Goal: Task Accomplishment & Management: Manage account settings

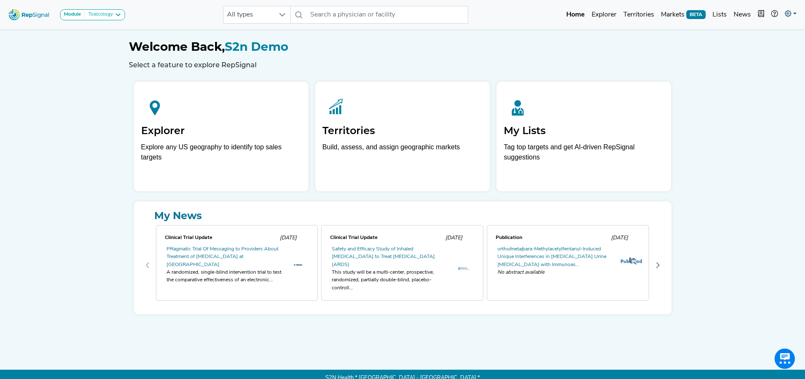
click at [789, 16] on icon at bounding box center [788, 13] width 7 height 7
drag, startPoint x: 766, startPoint y: 37, endPoint x: 748, endPoint y: 69, distance: 37.1
click at [766, 37] on link "My Account" at bounding box center [766, 36] width 67 height 17
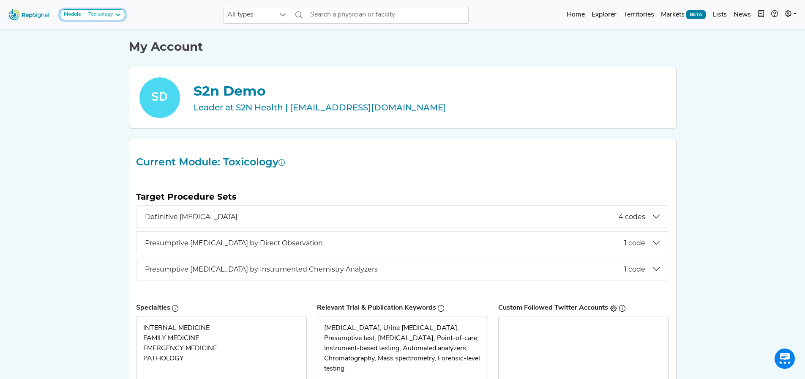
click at [103, 16] on div "Toxicology" at bounding box center [99, 14] width 28 height 7
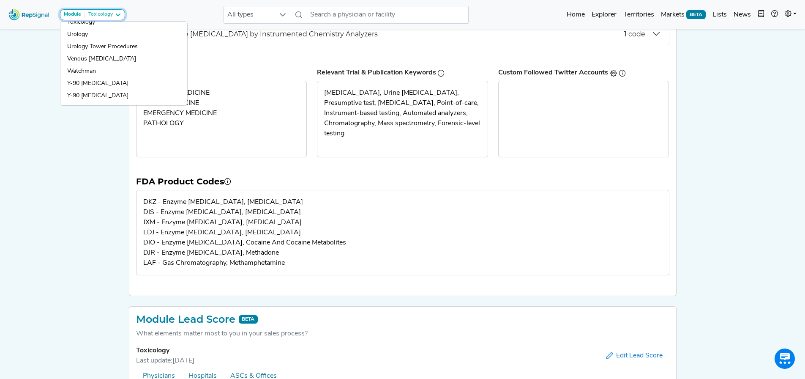
scroll to position [211, 0]
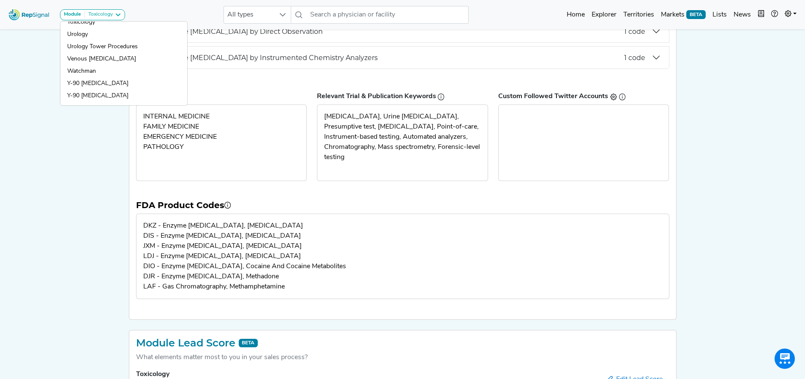
click at [66, 150] on div "Module Toxicology AV Access Airway Clearance Ambulatory ECG Amputation & Vascul…" at bounding box center [402, 183] width 805 height 788
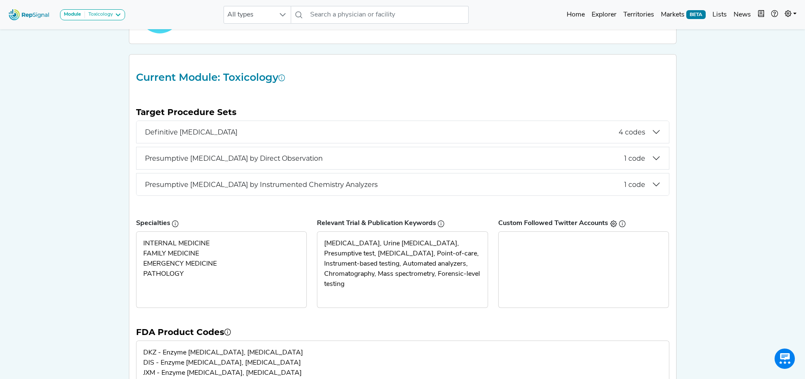
scroll to position [42, 0]
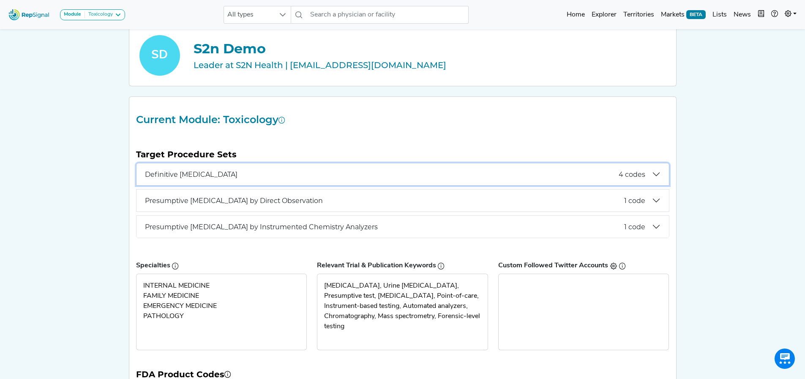
click at [255, 173] on span "Definitive [MEDICAL_DATA]" at bounding box center [382, 174] width 474 height 8
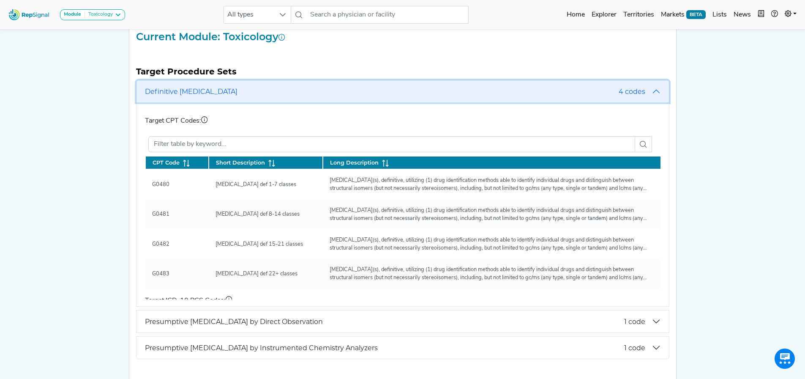
scroll to position [127, 0]
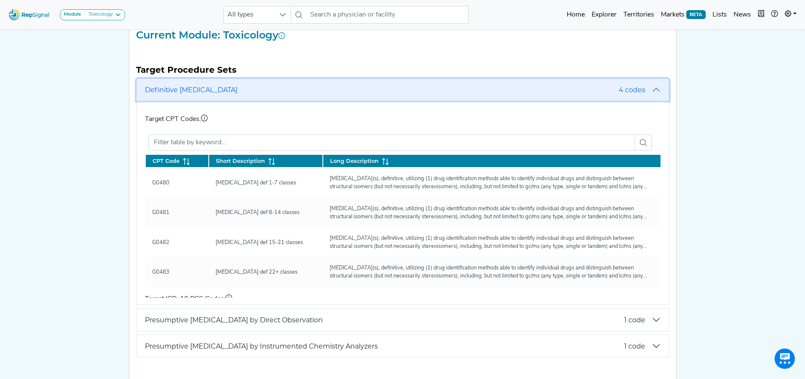
click at [262, 92] on span "Definitive [MEDICAL_DATA]" at bounding box center [382, 90] width 474 height 8
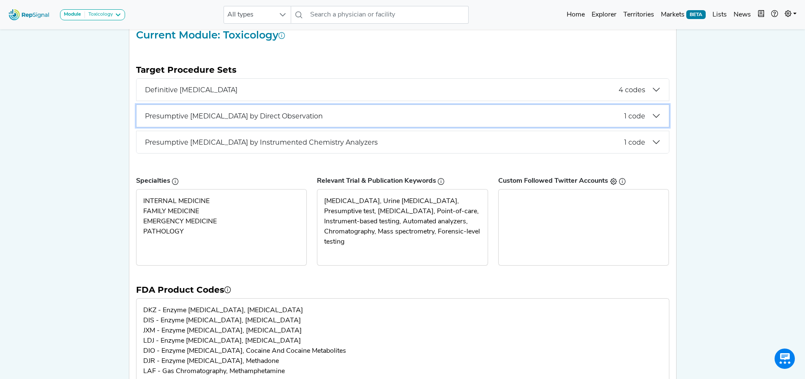
click at [251, 118] on span "Presumptive [MEDICAL_DATA] by Direct Observation" at bounding box center [384, 116] width 479 height 8
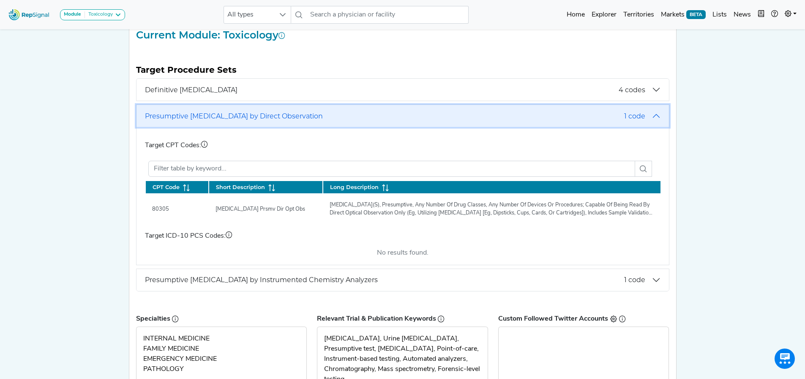
click at [226, 113] on span "Presumptive [MEDICAL_DATA] by Direct Observation" at bounding box center [384, 116] width 479 height 8
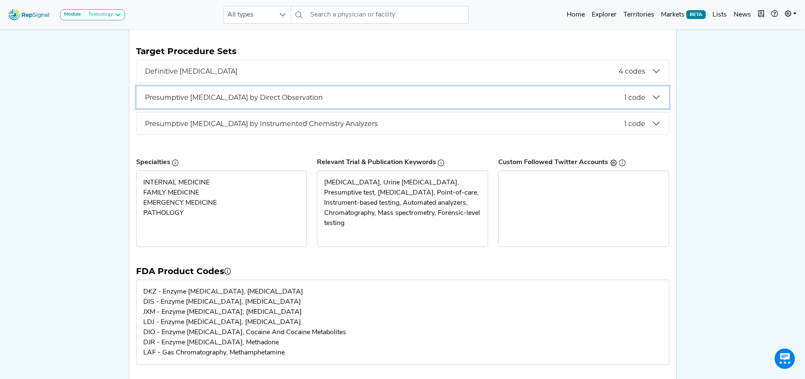
scroll to position [399, 0]
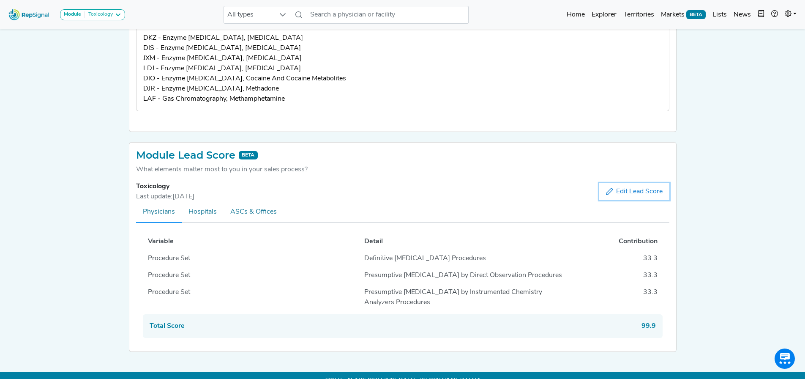
click at [623, 186] on span "Edit Lead Score" at bounding box center [639, 191] width 46 height 10
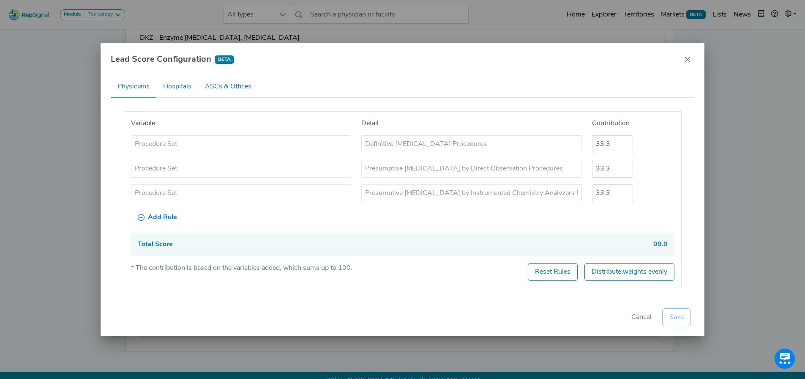
scroll to position [393, 0]
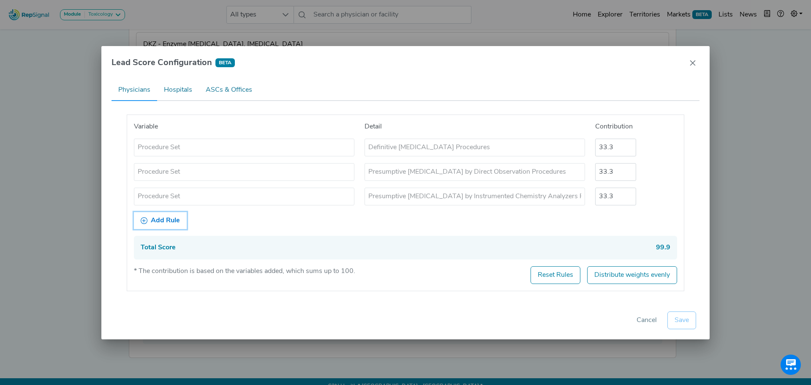
click at [169, 220] on span "Add Rule" at bounding box center [165, 221] width 29 height 10
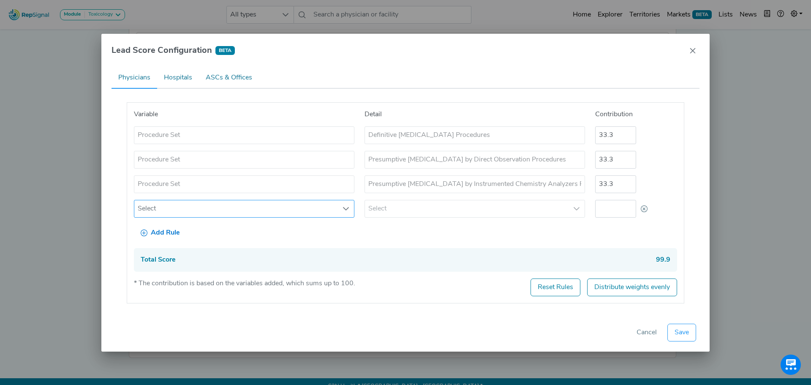
click at [203, 204] on span "Select" at bounding box center [236, 208] width 204 height 17
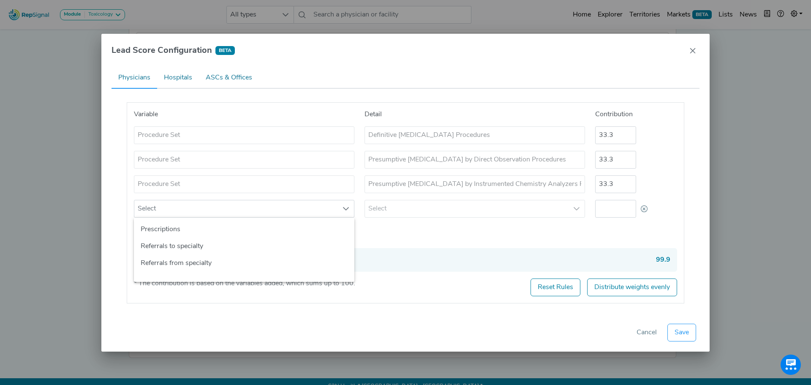
click at [392, 238] on div "Variable Detail Contribution Procedure Set Definitive Drug Testing Procedures 3…" at bounding box center [406, 202] width 558 height 201
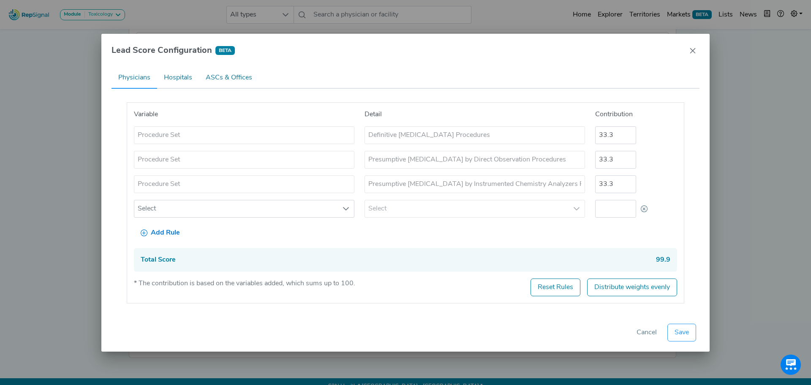
click at [448, 211] on div "Select" at bounding box center [475, 209] width 231 height 18
click at [695, 50] on icon "Close" at bounding box center [693, 50] width 7 height 7
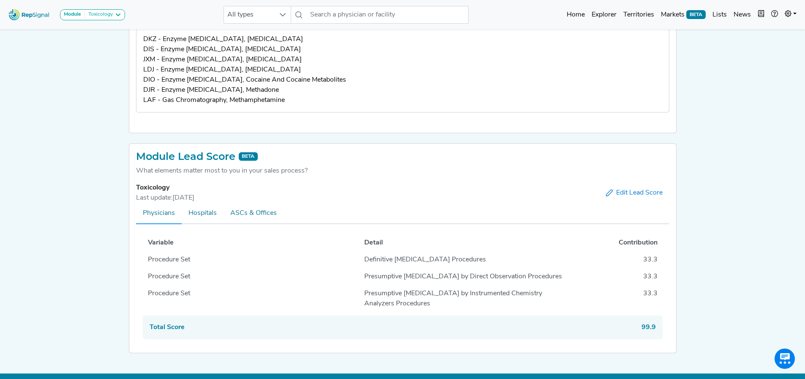
scroll to position [399, 0]
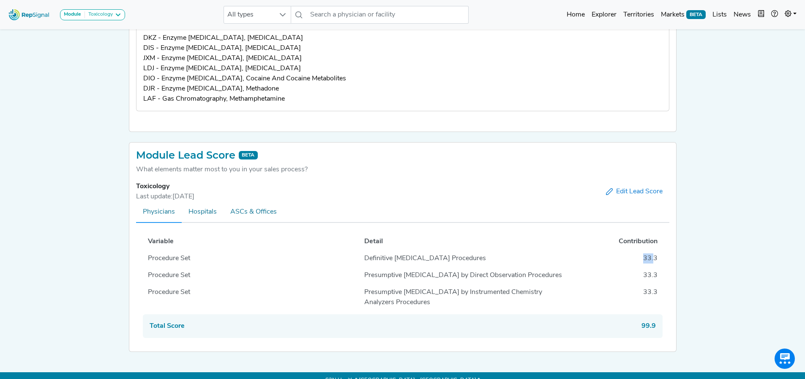
drag, startPoint x: 644, startPoint y: 247, endPoint x: 653, endPoint y: 249, distance: 9.9
click at [653, 253] on div "33.3" at bounding box center [619, 258] width 87 height 10
click at [635, 270] on div "33.3" at bounding box center [619, 275] width 87 height 10
click at [604, 13] on link "Explorer" at bounding box center [604, 14] width 32 height 17
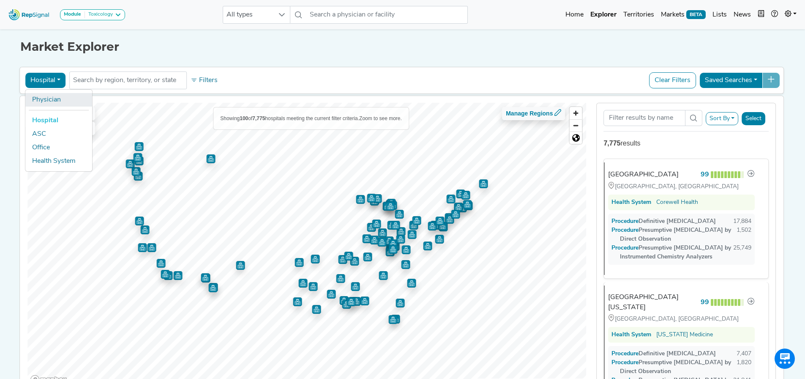
click at [48, 97] on link "Physician" at bounding box center [58, 100] width 67 height 14
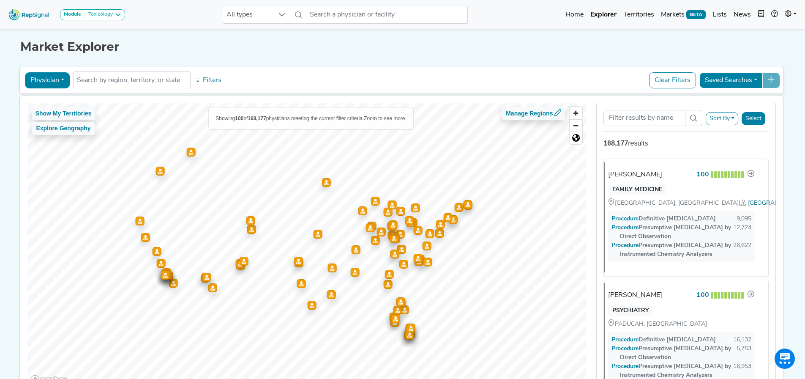
click at [50, 79] on button "Physician" at bounding box center [47, 80] width 45 height 16
click at [16, 128] on div "Show My Territories Explore Geography Showing 100 of 168,177 physicians meeting…" at bounding box center [402, 245] width 773 height 298
click at [112, 84] on input "text" at bounding box center [132, 80] width 110 height 10
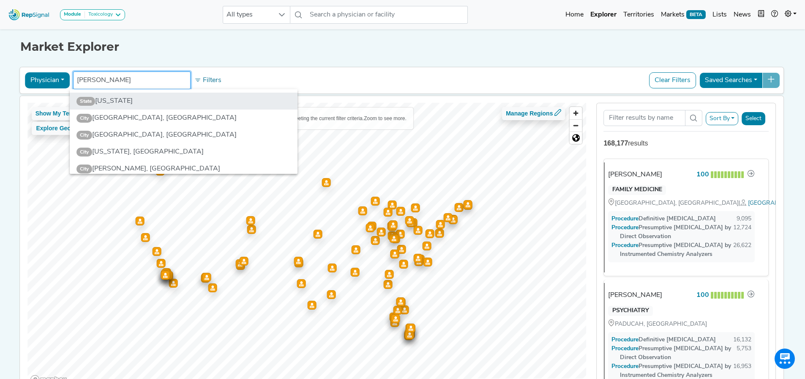
type input "flor"
click at [112, 97] on li "State Florida" at bounding box center [184, 101] width 228 height 17
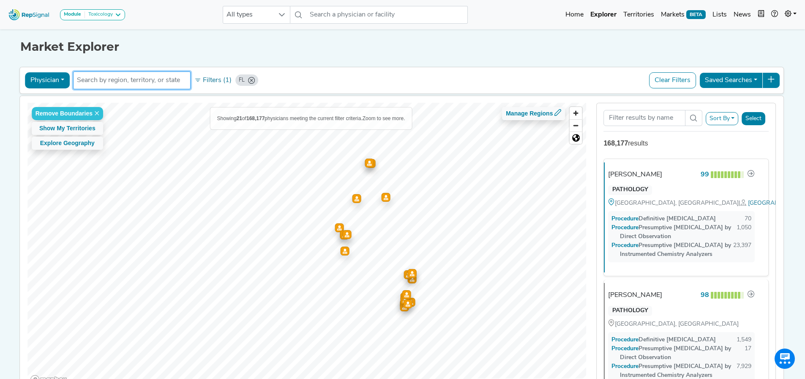
click at [248, 81] on icon "FL" at bounding box center [251, 80] width 7 height 7
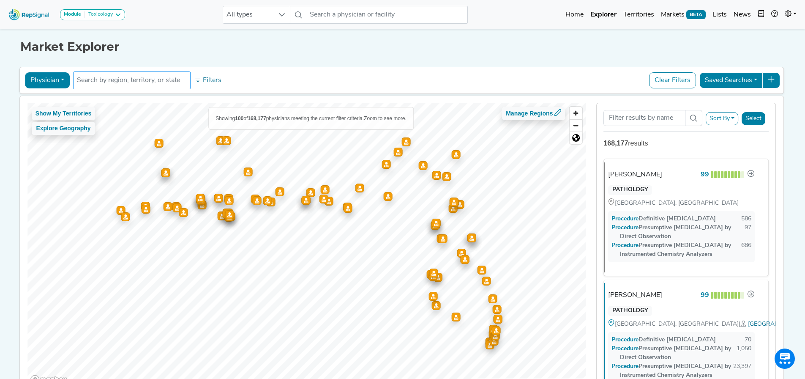
click at [139, 80] on input "text" at bounding box center [132, 80] width 110 height 10
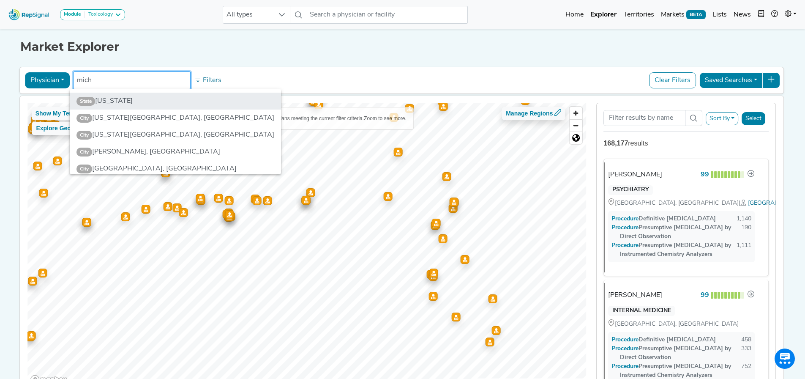
type input "mich"
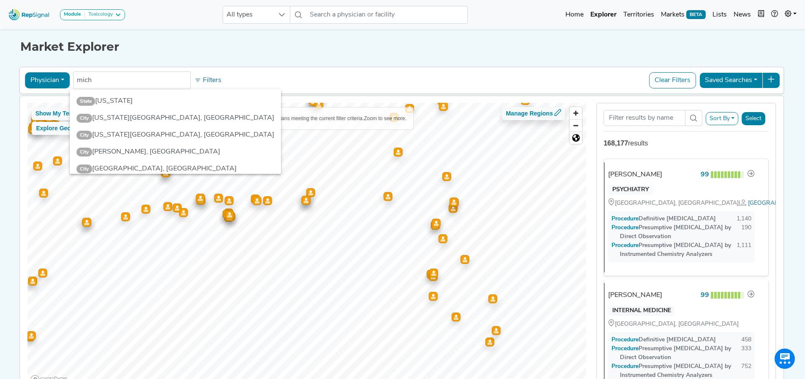
drag, startPoint x: 132, startPoint y: 97, endPoint x: 303, endPoint y: 39, distance: 180.8
click at [132, 97] on li "State [US_STATE]" at bounding box center [175, 101] width 211 height 17
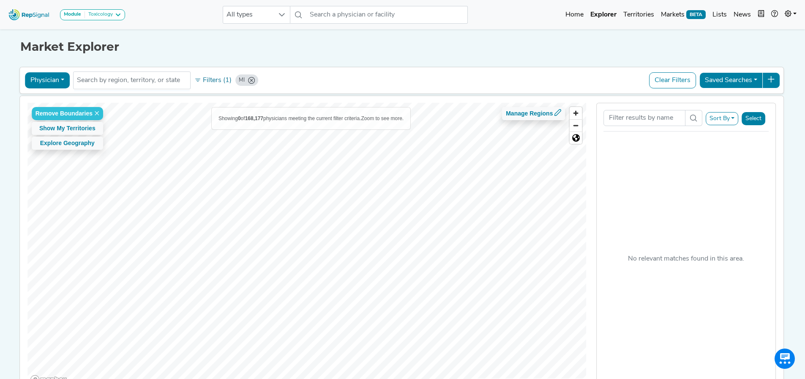
click at [249, 76] on div "MI" at bounding box center [246, 79] width 23 height 11
click at [249, 79] on icon "MI" at bounding box center [251, 80] width 7 height 7
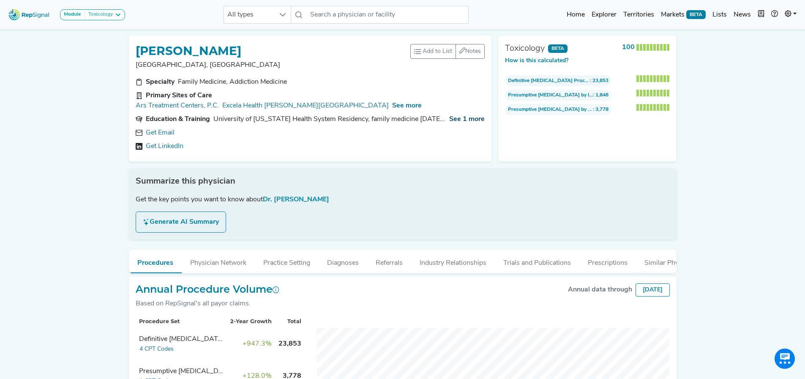
click at [465, 116] on span "See 1 more" at bounding box center [467, 119] width 36 height 7
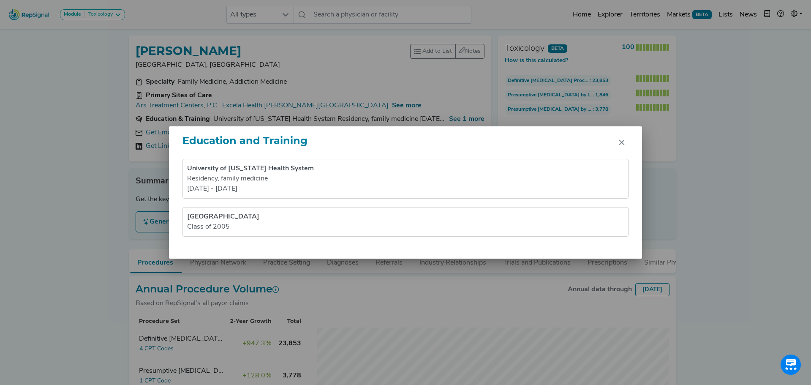
drag, startPoint x: 616, startPoint y: 142, endPoint x: 605, endPoint y: 141, distance: 11.1
click at [616, 142] on button "Close" at bounding box center [622, 143] width 14 height 14
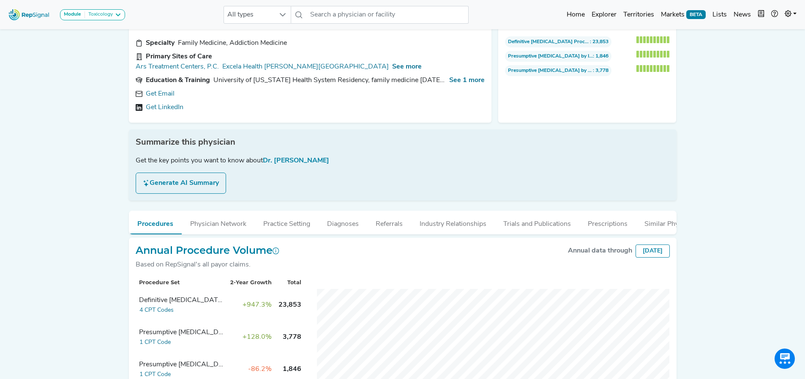
scroll to position [81, 0]
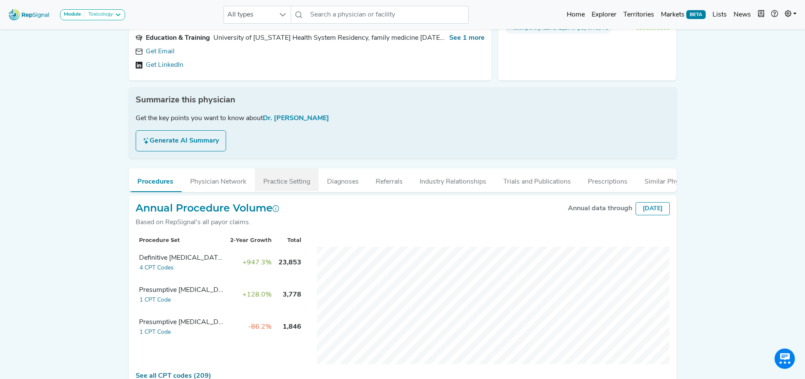
click at [289, 178] on button "Practice Setting" at bounding box center [287, 179] width 64 height 23
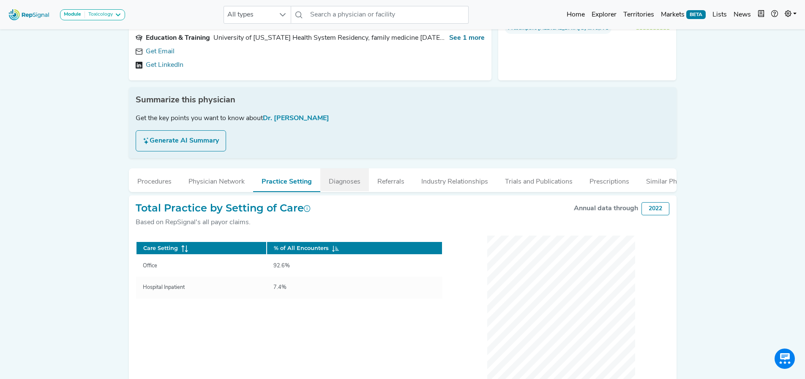
click at [336, 176] on button "Diagnoses" at bounding box center [344, 179] width 49 height 23
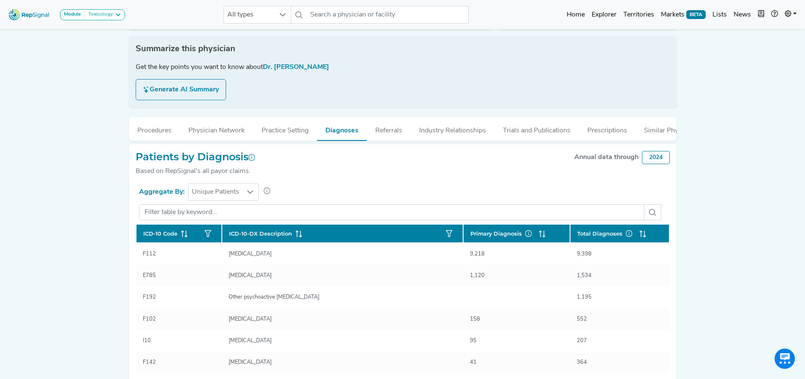
scroll to position [123, 0]
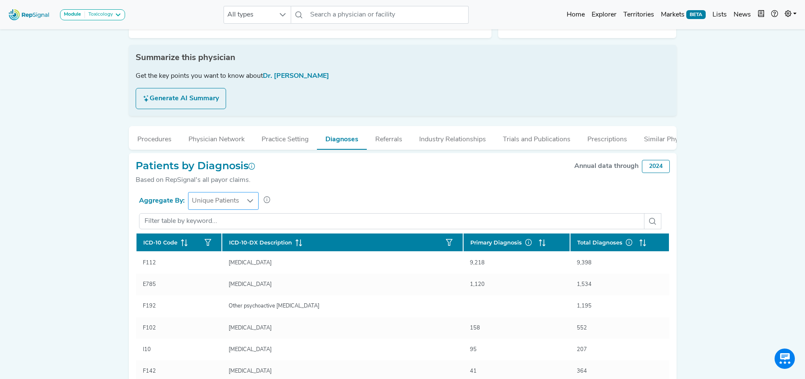
click at [214, 200] on span "Unique Patients" at bounding box center [215, 200] width 54 height 17
click at [63, 191] on div "Module Toxicology AV Access Airway Clearance Ambulatory ECG Amputation & Vascul…" at bounding box center [402, 195] width 805 height 636
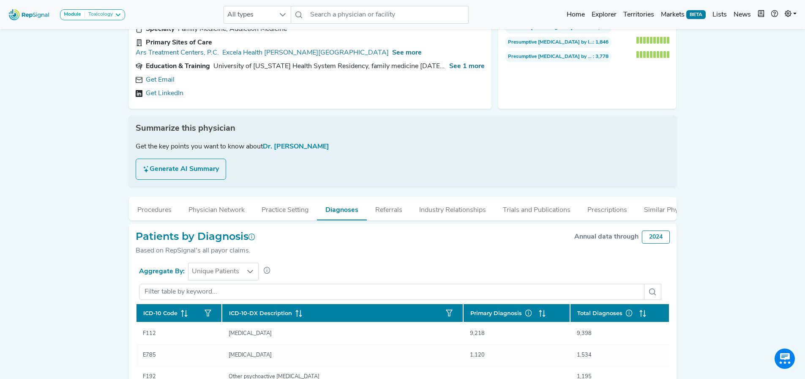
scroll to position [39, 6]
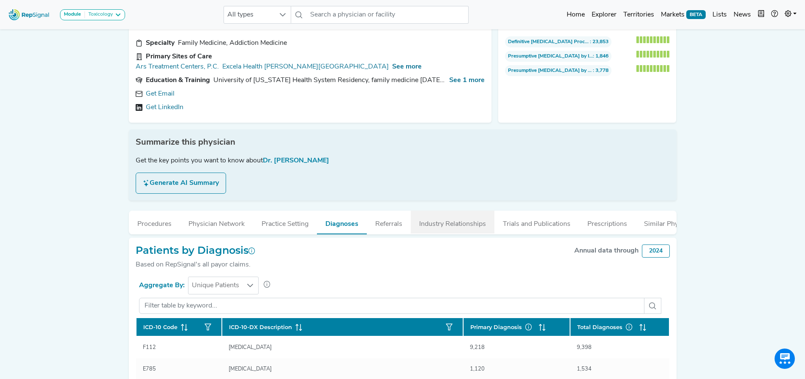
click at [451, 221] on button "Industry Relationships" at bounding box center [453, 221] width 84 height 23
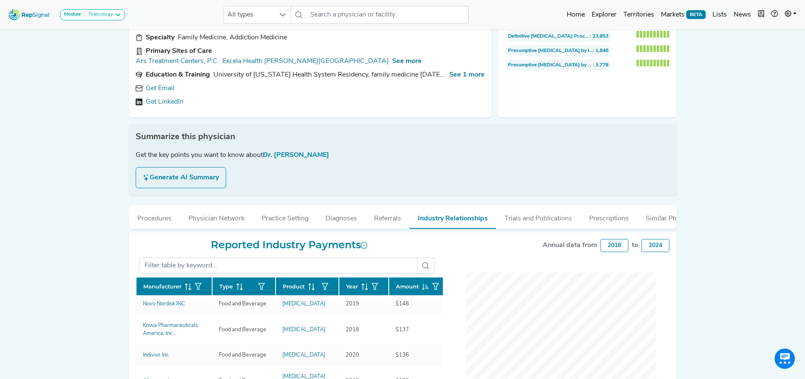
scroll to position [85, 6]
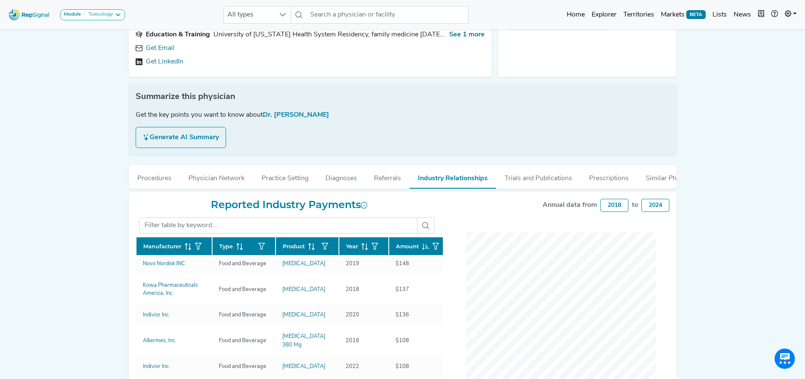
click at [492, 200] on div "Annual data from 2018 to 2024" at bounding box center [561, 205] width 217 height 13
click at [533, 169] on button "Trials and Publications" at bounding box center [538, 176] width 85 height 23
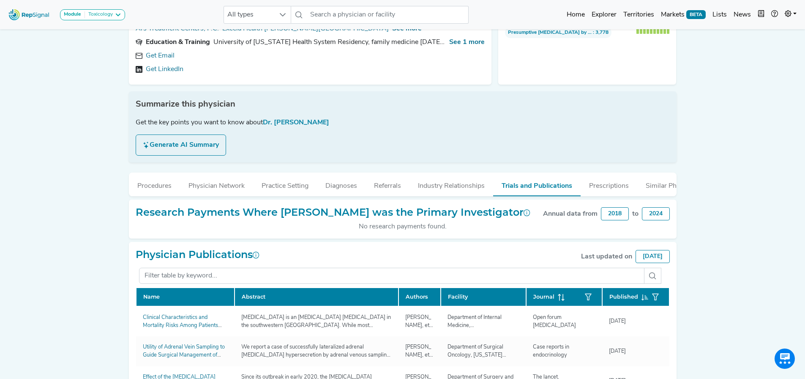
scroll to position [42, 6]
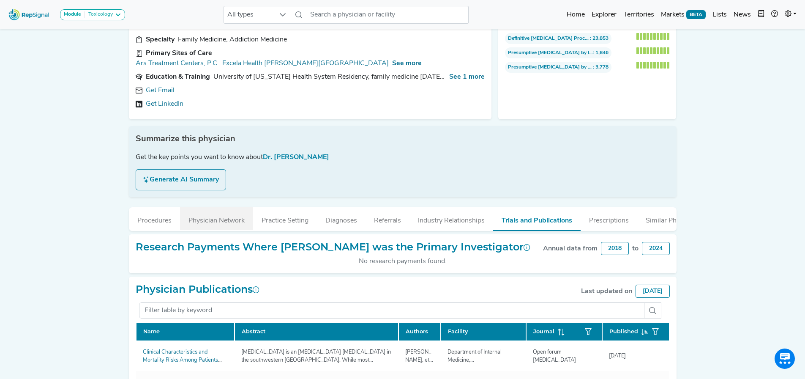
click at [233, 212] on button "Physician Network" at bounding box center [216, 218] width 73 height 23
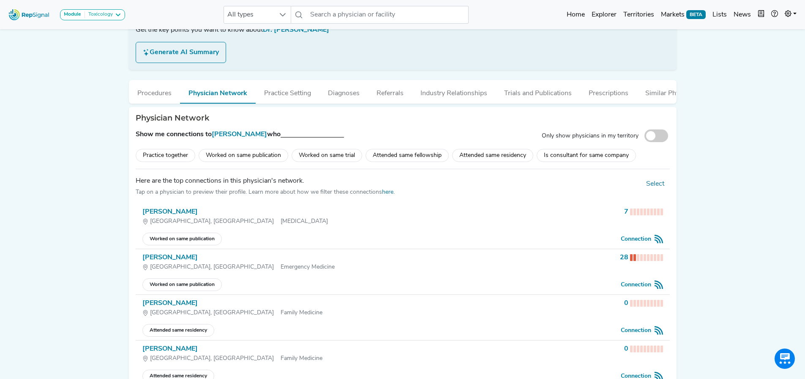
scroll to position [169, 6]
click at [472, 153] on div "Attended same residency" at bounding box center [492, 155] width 81 height 13
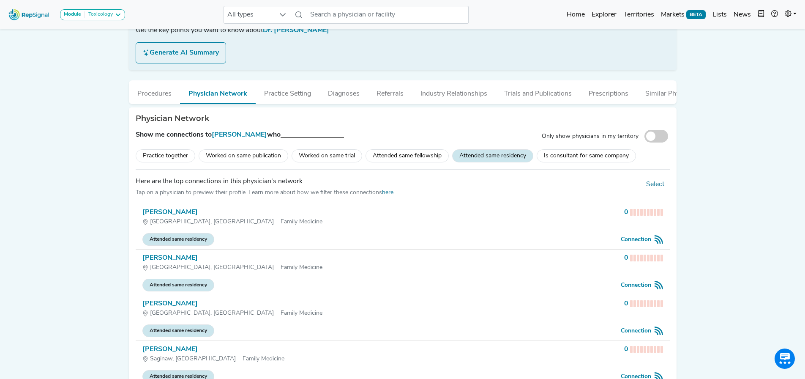
click at [481, 151] on div "Attended same residency" at bounding box center [492, 155] width 81 height 13
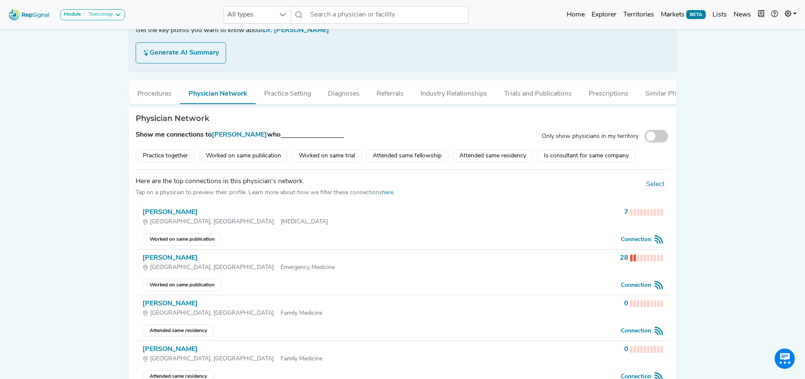
click at [481, 151] on div "Attended same residency" at bounding box center [492, 155] width 81 height 13
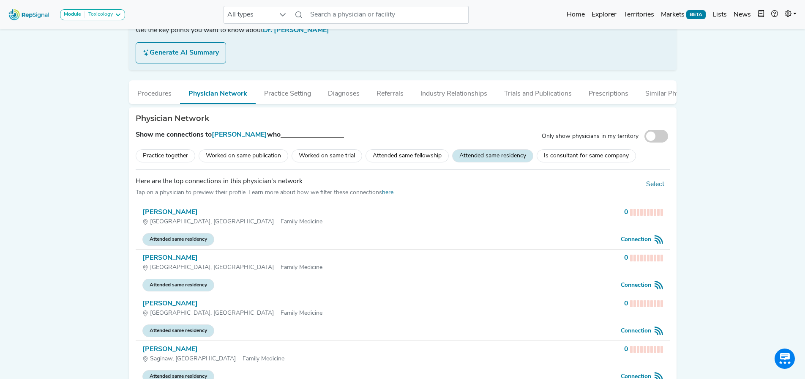
click at [481, 151] on div "Attended same residency" at bounding box center [492, 155] width 81 height 13
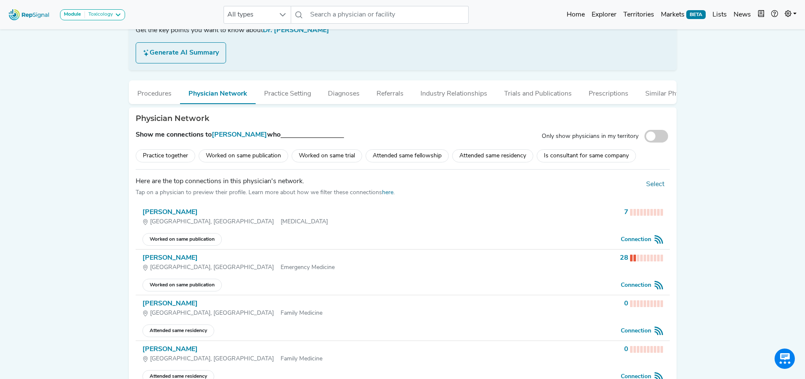
scroll to position [42, 6]
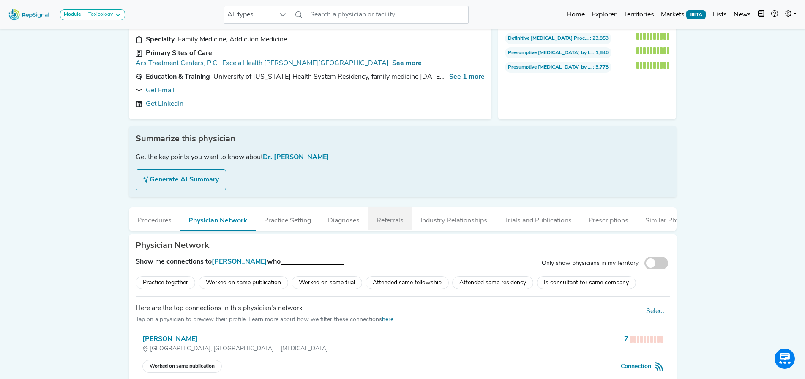
drag, startPoint x: 388, startPoint y: 217, endPoint x: 375, endPoint y: 211, distance: 13.6
click at [388, 217] on button "Referrals" at bounding box center [390, 218] width 44 height 23
click at [374, 211] on button "Referrals" at bounding box center [390, 218] width 44 height 23
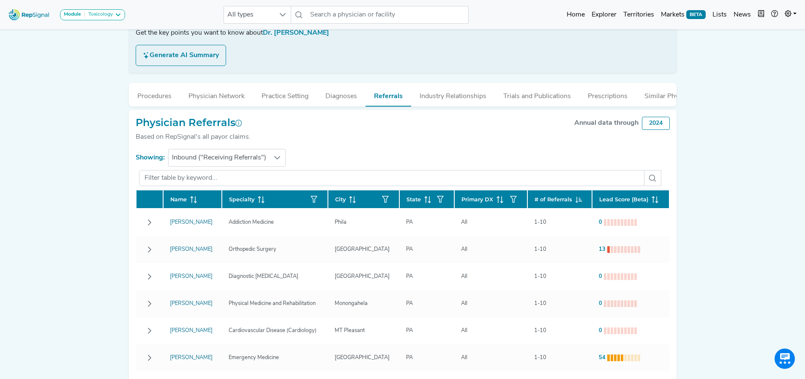
scroll to position [169, 6]
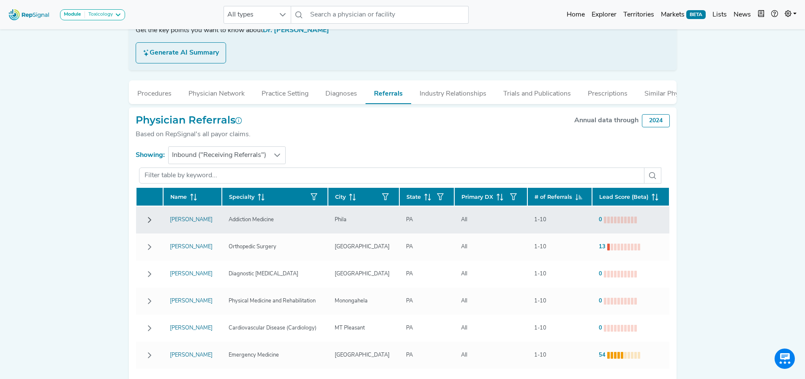
click at [144, 220] on button "Row Collapsed" at bounding box center [150, 220] width 14 height 14
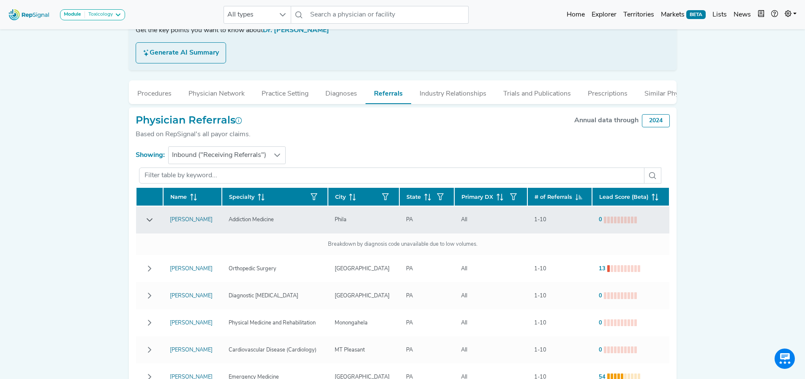
click at [146, 218] on icon "Row Expanded" at bounding box center [149, 219] width 7 height 7
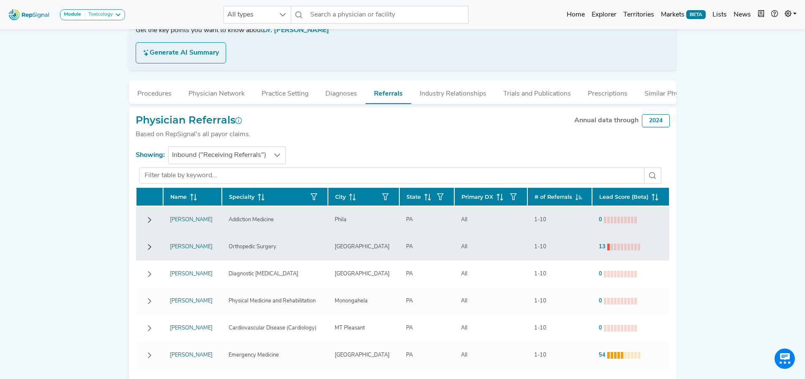
click at [148, 244] on icon "Row Collapsed" at bounding box center [149, 247] width 3 height 6
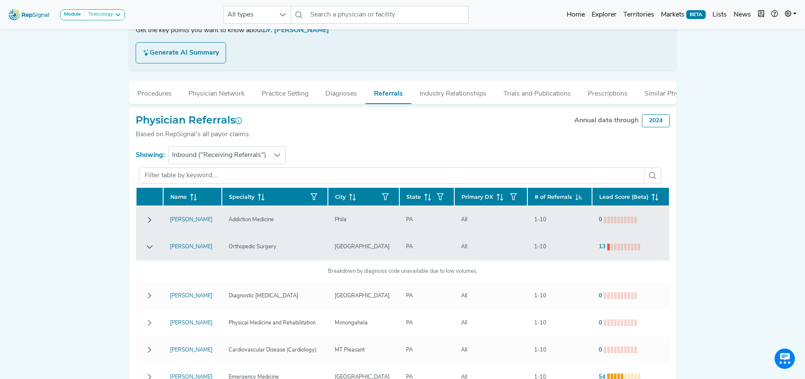
click at [146, 243] on icon "Row Expanded" at bounding box center [149, 246] width 7 height 7
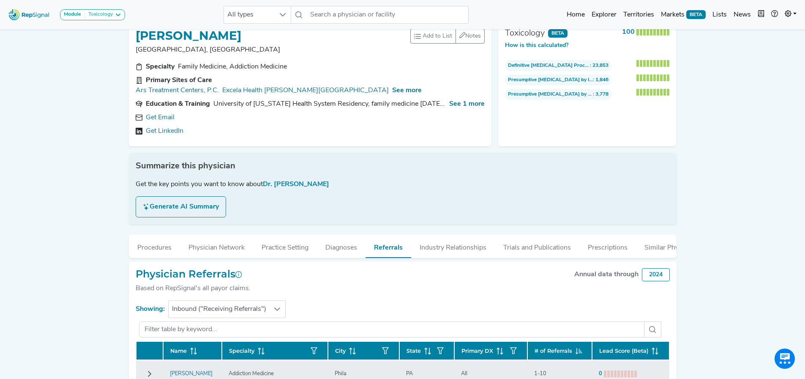
scroll to position [0, 6]
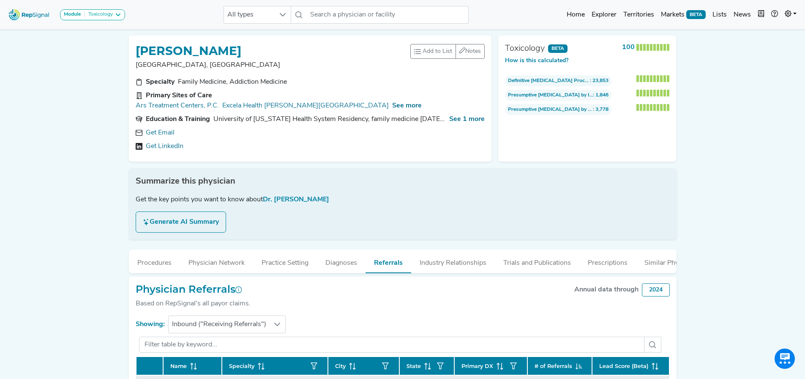
click at [174, 216] on button "Generate AI Summary" at bounding box center [181, 221] width 90 height 21
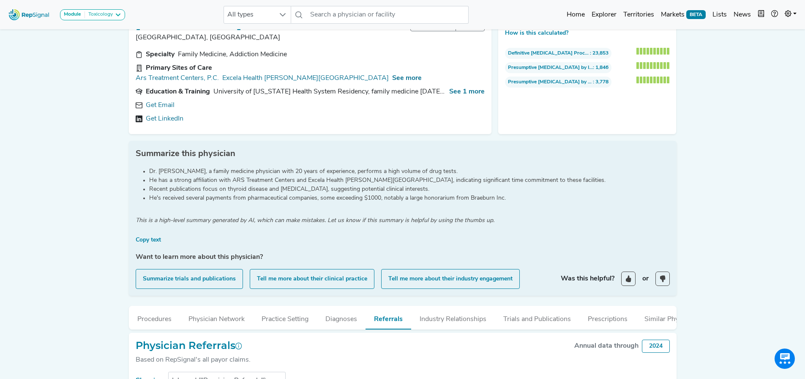
scroll to position [42, 6]
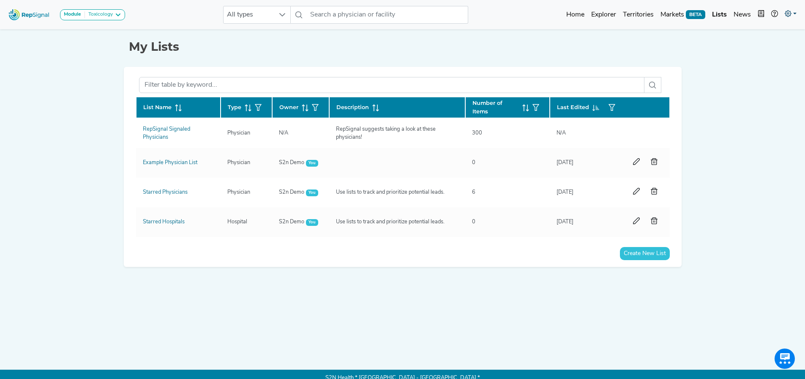
click at [789, 16] on icon at bounding box center [788, 13] width 7 height 7
click at [764, 38] on link "My Account" at bounding box center [766, 36] width 67 height 17
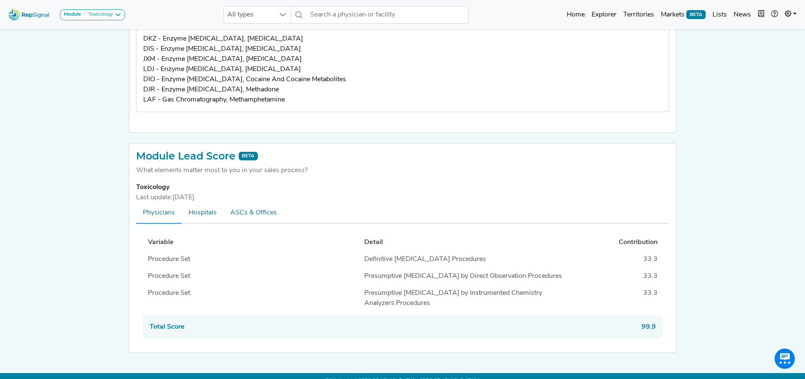
scroll to position [399, 0]
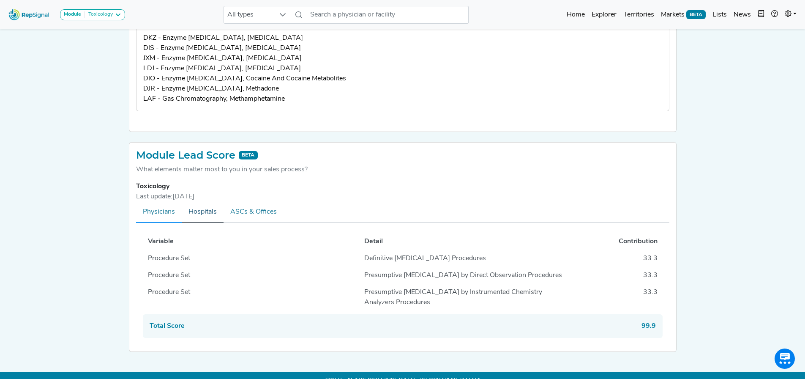
click at [207, 208] on span "Hospitals" at bounding box center [202, 211] width 28 height 7
click at [156, 208] on span "Physicians" at bounding box center [159, 211] width 32 height 7
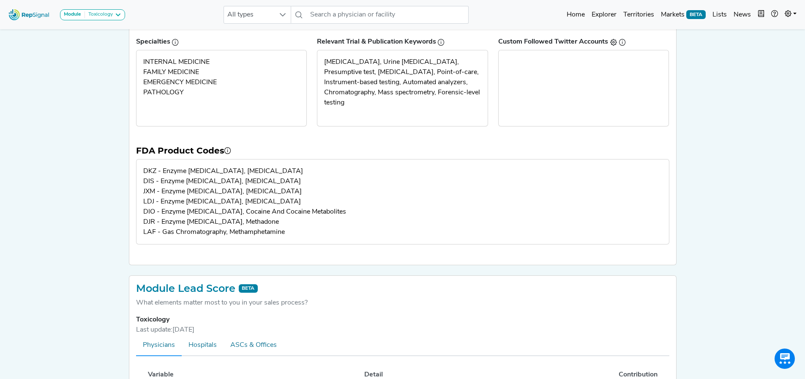
scroll to position [230, 0]
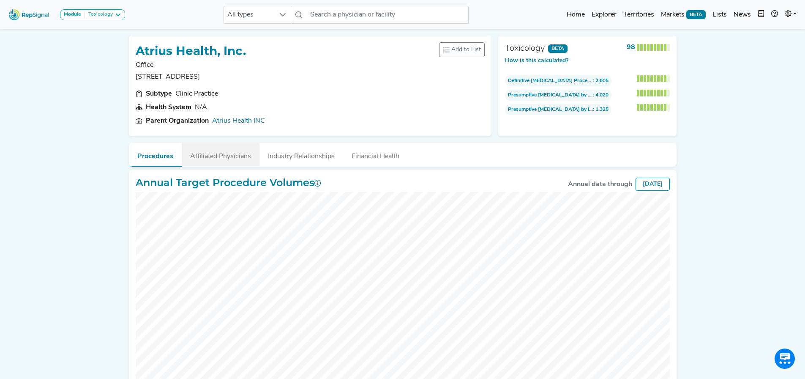
click at [210, 156] on button "Affiliated Physicians" at bounding box center [221, 154] width 78 height 23
click at [145, 163] on button "Procedures" at bounding box center [154, 154] width 51 height 23
click at [368, 158] on button "Financial Health" at bounding box center [375, 154] width 65 height 23
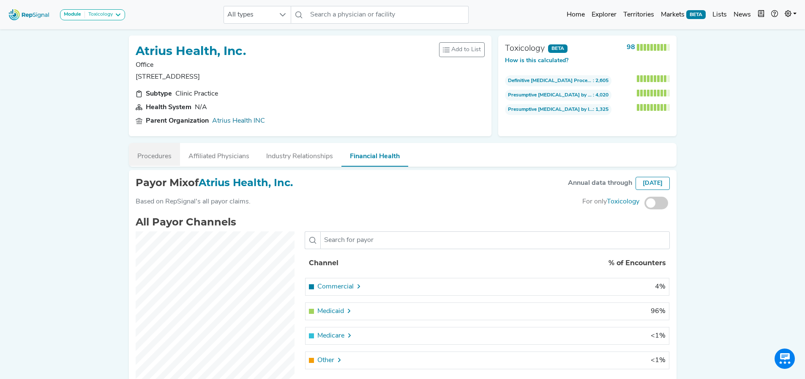
drag, startPoint x: 150, startPoint y: 161, endPoint x: 155, endPoint y: 163, distance: 6.1
click at [150, 162] on button "Procedures" at bounding box center [154, 154] width 51 height 23
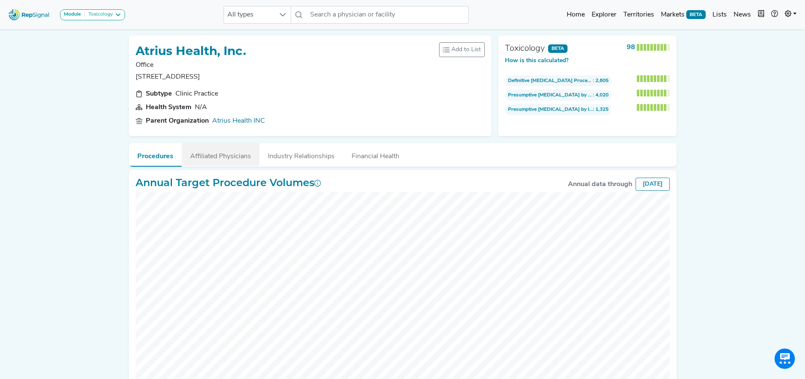
click at [211, 157] on button "Affiliated Physicians" at bounding box center [221, 154] width 78 height 23
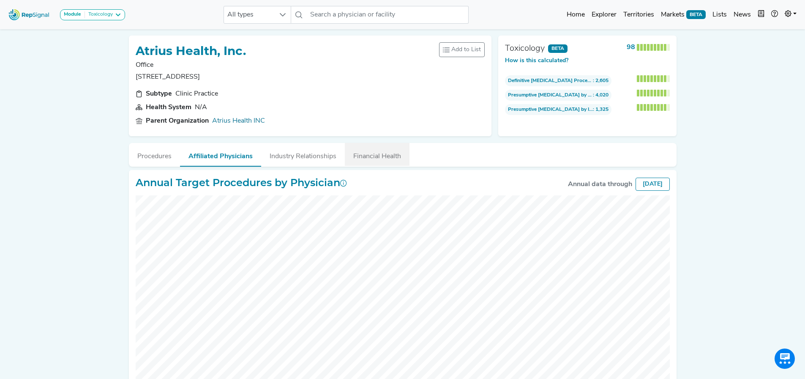
click at [367, 162] on button "Financial Health" at bounding box center [377, 154] width 65 height 23
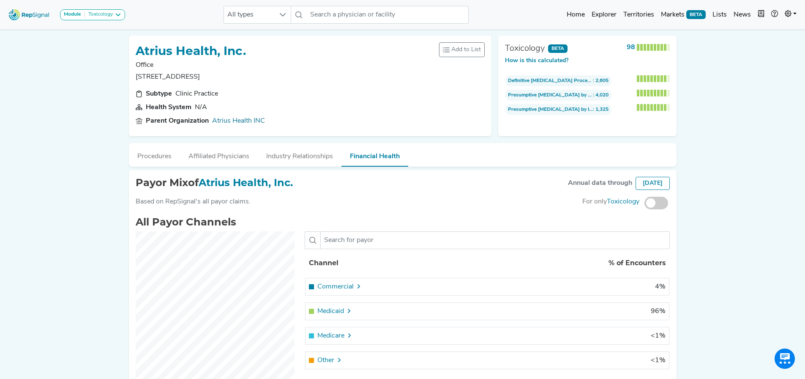
scroll to position [66, 0]
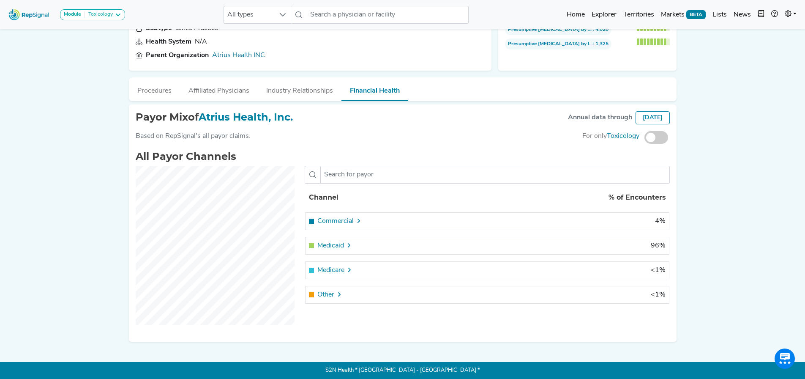
click at [655, 139] on span at bounding box center [657, 137] width 24 height 13
click at [645, 138] on input "checkbox" at bounding box center [645, 138] width 0 height 0
click at [347, 248] on icon at bounding box center [349, 245] width 7 height 7
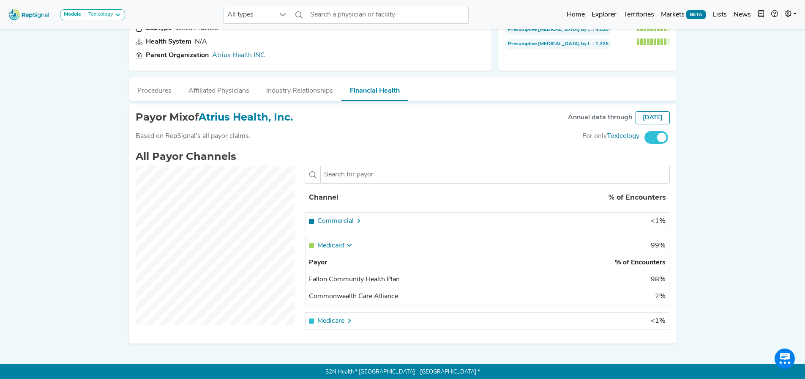
click at [663, 139] on span at bounding box center [657, 137] width 24 height 13
click at [645, 138] on input "checkbox" at bounding box center [645, 138] width 0 height 0
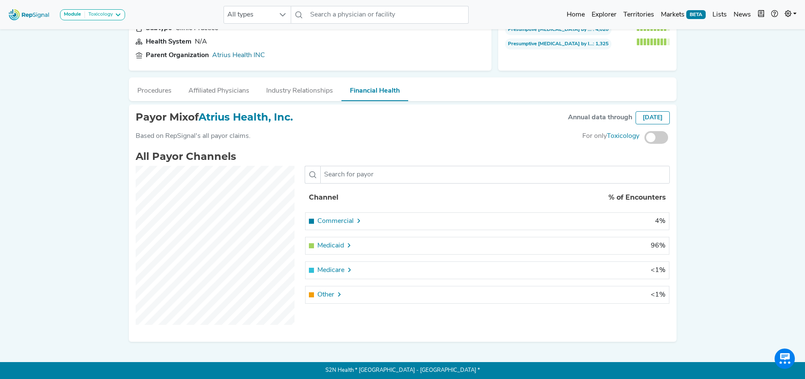
click at [356, 243] on div "Medicaid" at bounding box center [377, 245] width 137 height 10
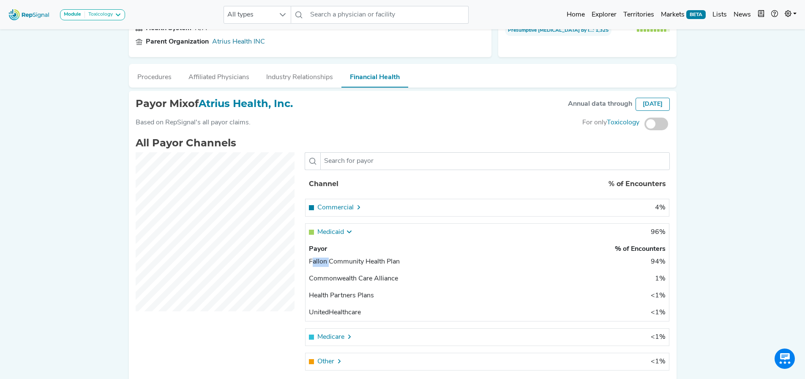
scroll to position [0, 0]
drag, startPoint x: 312, startPoint y: 262, endPoint x: 444, endPoint y: 260, distance: 131.9
click at [444, 260] on td "Fallon Community Health Plan" at bounding box center [378, 265] width 144 height 17
click at [44, 209] on div "Module Toxicology AV Access Airway Clearance Ambulatory ECG Amputation & Vascul…" at bounding box center [402, 171] width 805 height 500
drag, startPoint x: 350, startPoint y: 231, endPoint x: 348, endPoint y: 213, distance: 17.9
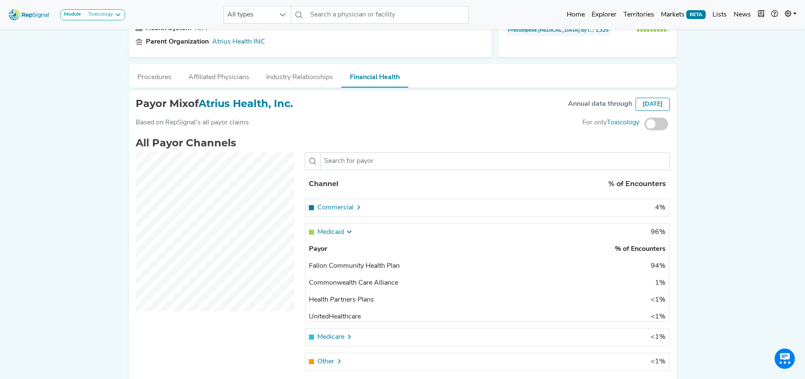
click at [350, 231] on icon at bounding box center [349, 231] width 7 height 7
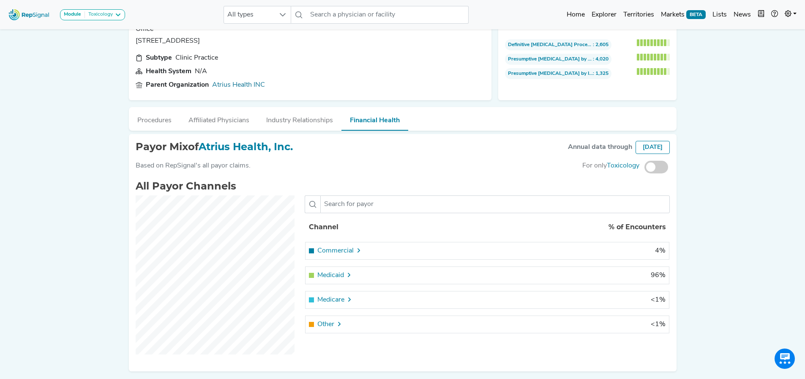
scroll to position [23, 0]
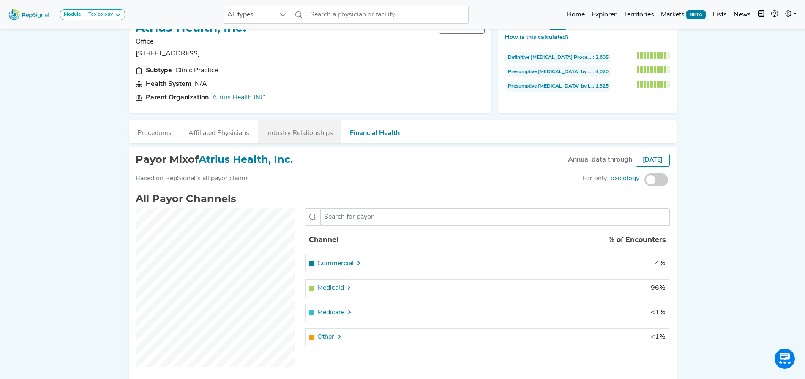
click at [309, 135] on button "Industry Relationships" at bounding box center [300, 131] width 84 height 23
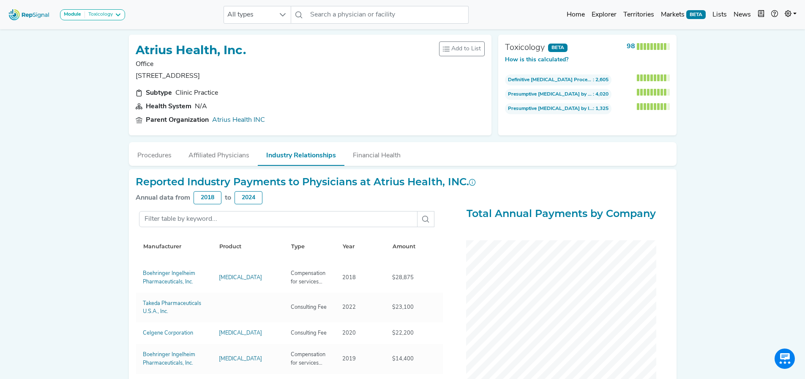
scroll to position [0, 0]
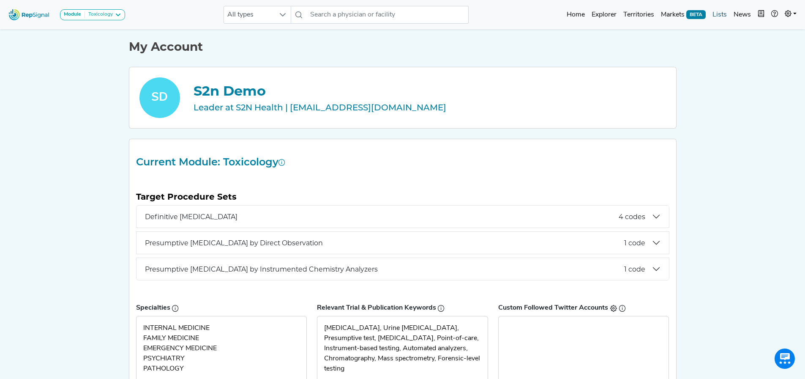
click at [718, 18] on link "Lists" at bounding box center [719, 14] width 21 height 17
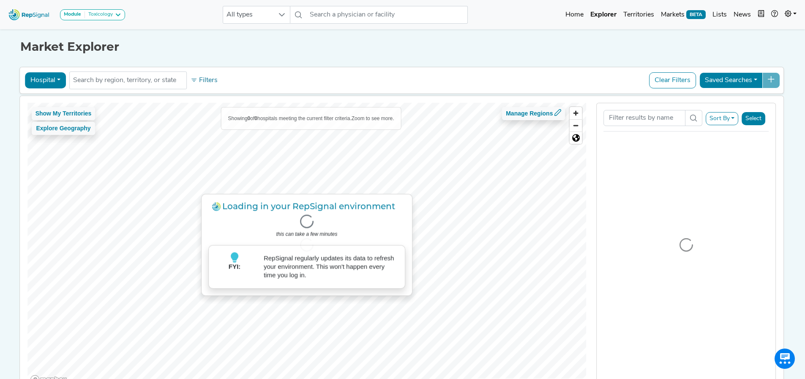
click at [202, 81] on button "Filters" at bounding box center [203, 80] width 31 height 14
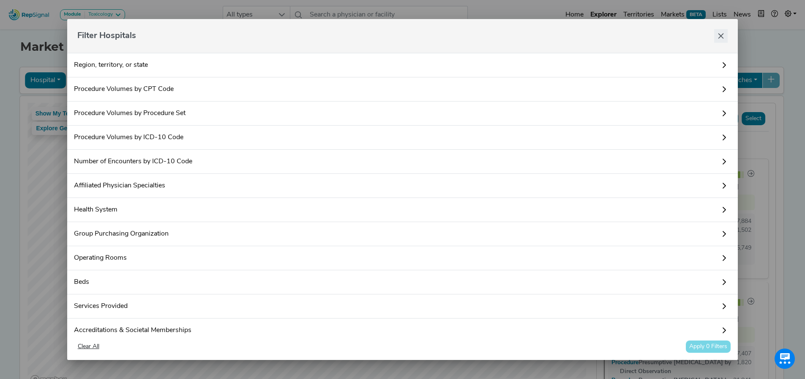
click at [721, 40] on button "Close" at bounding box center [721, 36] width 14 height 14
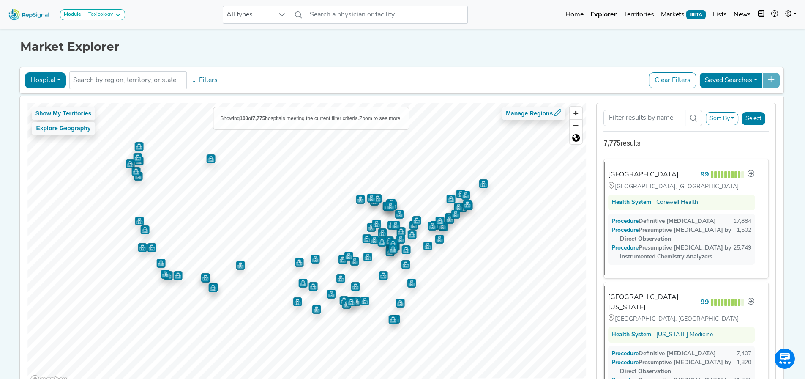
click at [34, 78] on button "Hospital" at bounding box center [45, 80] width 41 height 16
click at [46, 100] on link "Physician" at bounding box center [58, 100] width 67 height 14
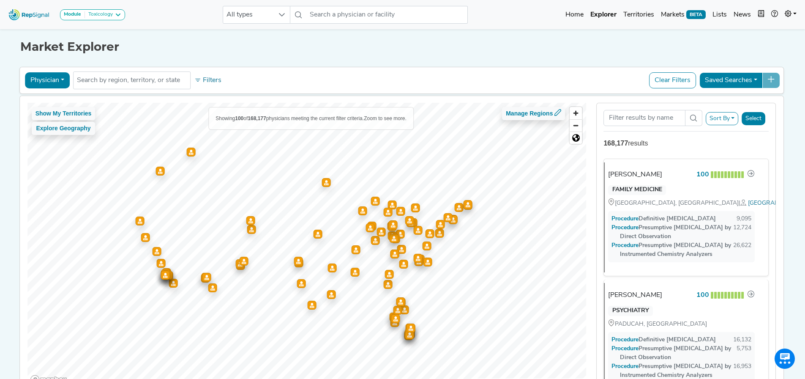
click at [720, 116] on button "Sort By" at bounding box center [722, 118] width 33 height 13
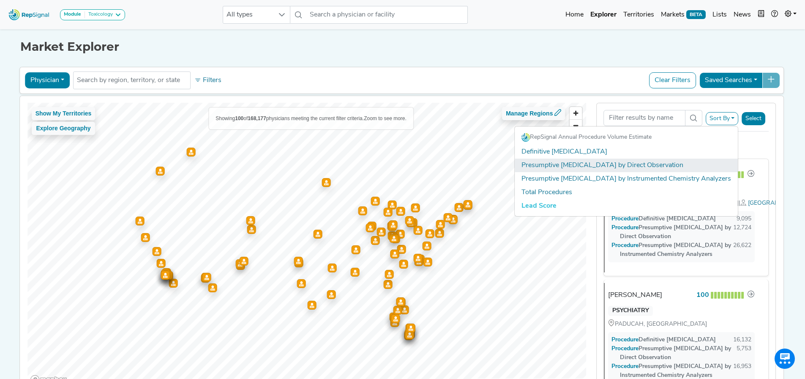
click at [583, 166] on link "Presumptive [MEDICAL_DATA] by Direct Observation" at bounding box center [626, 165] width 223 height 14
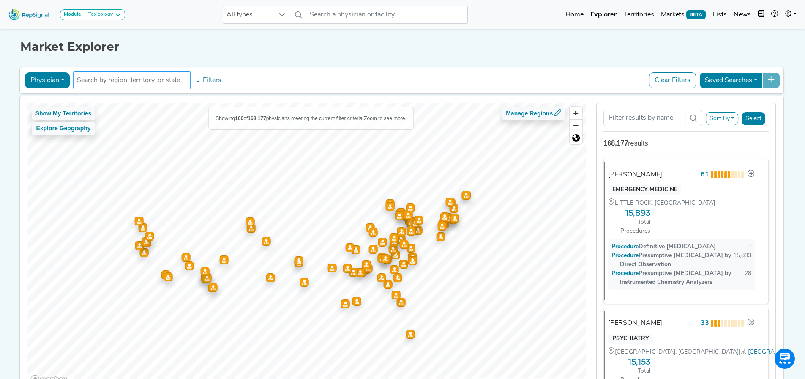
click at [147, 80] on input "text" at bounding box center [132, 80] width 110 height 10
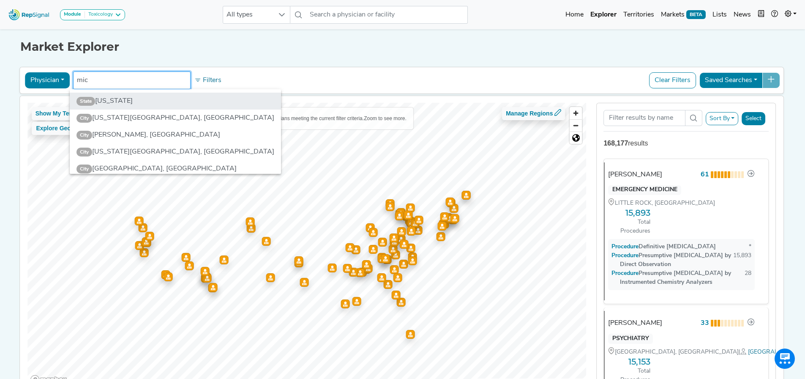
type input "mic"
click at [134, 100] on li "State [US_STATE]" at bounding box center [175, 101] width 211 height 17
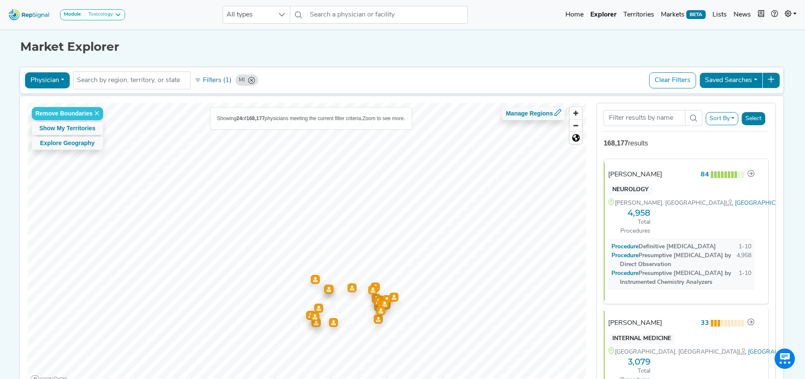
click at [728, 115] on button "Sort By" at bounding box center [722, 118] width 33 height 13
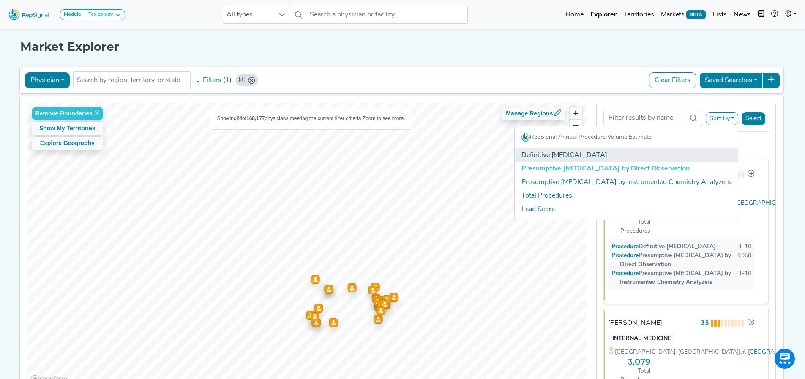
click at [580, 155] on link "Definitive [MEDICAL_DATA]" at bounding box center [626, 155] width 223 height 14
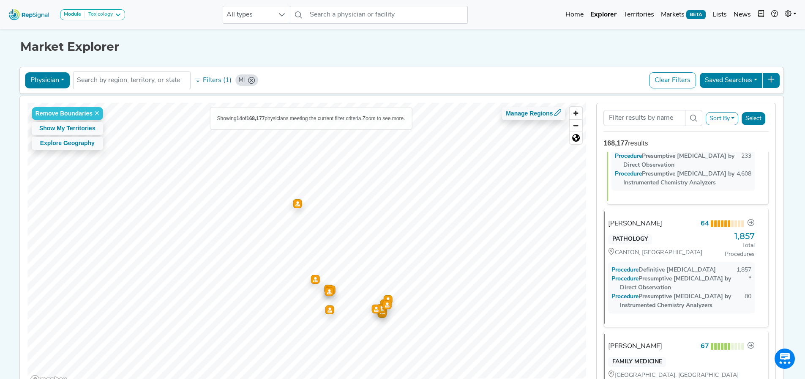
scroll to position [254, 0]
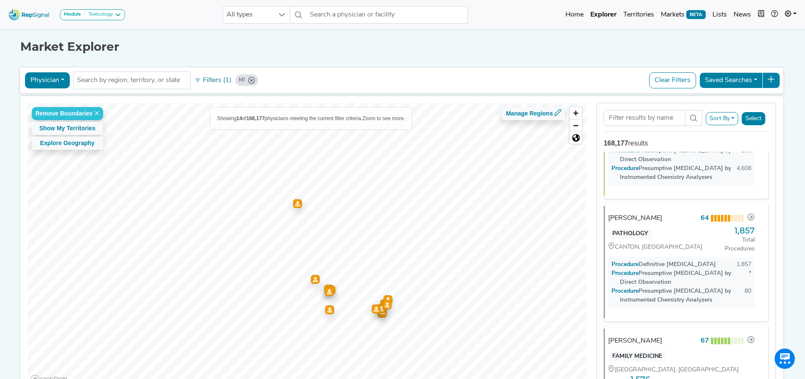
click at [37, 75] on button "Physician" at bounding box center [47, 80] width 45 height 16
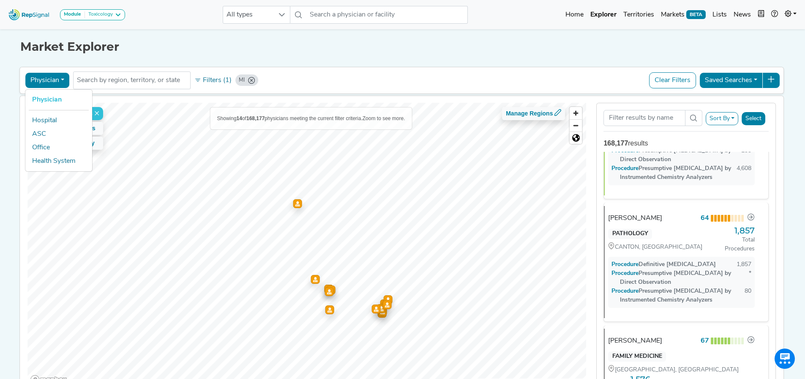
drag, startPoint x: 448, startPoint y: 60, endPoint x: 433, endPoint y: 56, distance: 15.9
click at [448, 60] on div "Market Explorer Physician Physician Hospital ASC Office Health System MI No res…" at bounding box center [403, 210] width 558 height 367
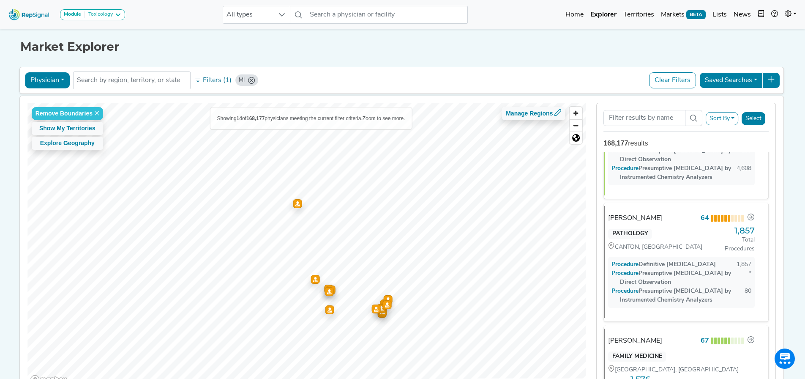
click at [51, 82] on button "Physician" at bounding box center [47, 80] width 45 height 16
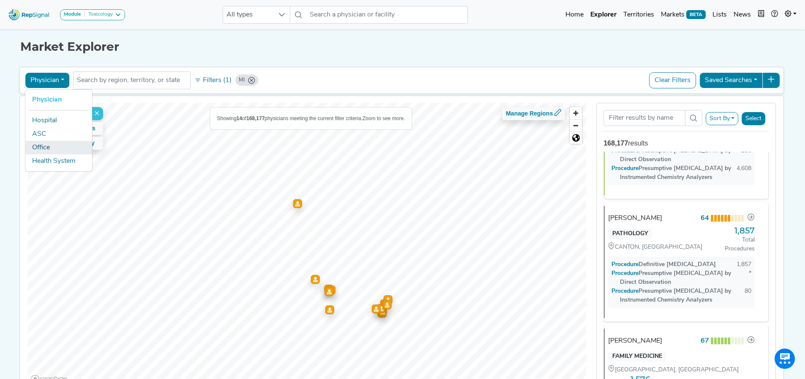
click at [43, 147] on link "Office" at bounding box center [58, 148] width 67 height 14
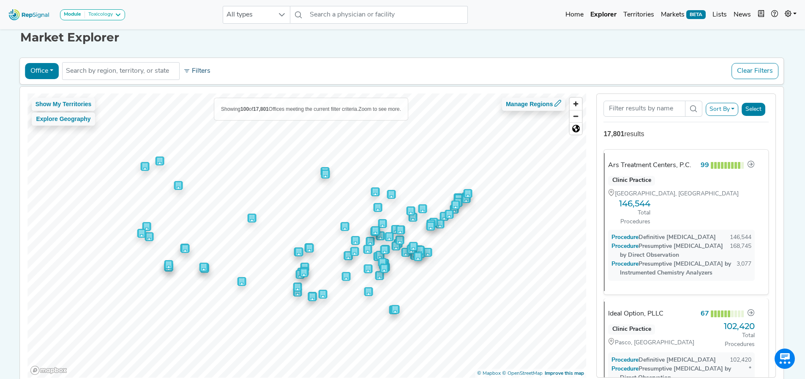
scroll to position [0, 0]
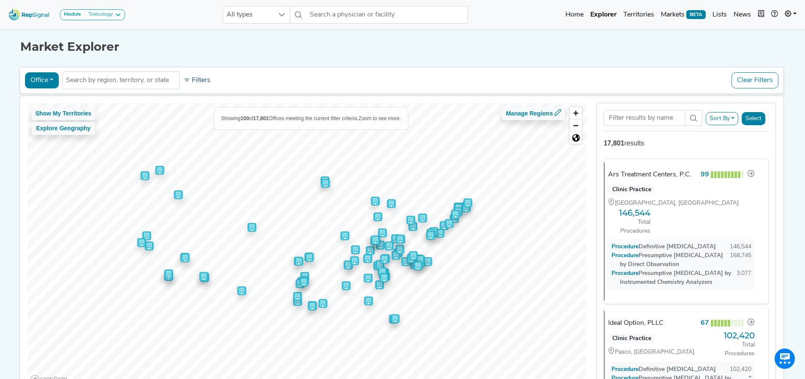
click at [194, 85] on button "Filters" at bounding box center [196, 80] width 31 height 14
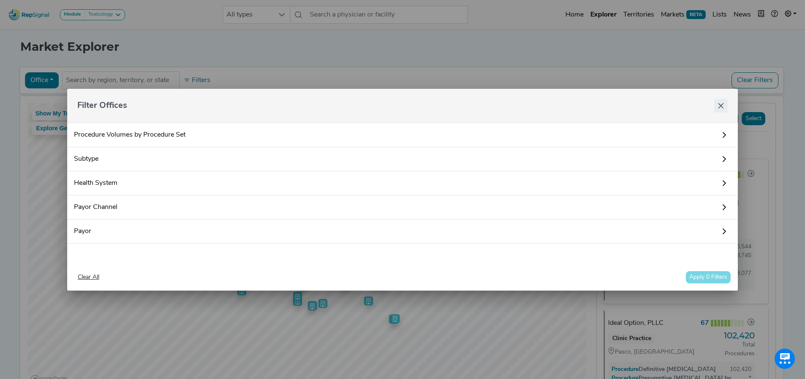
click at [718, 109] on button "Close" at bounding box center [721, 106] width 14 height 14
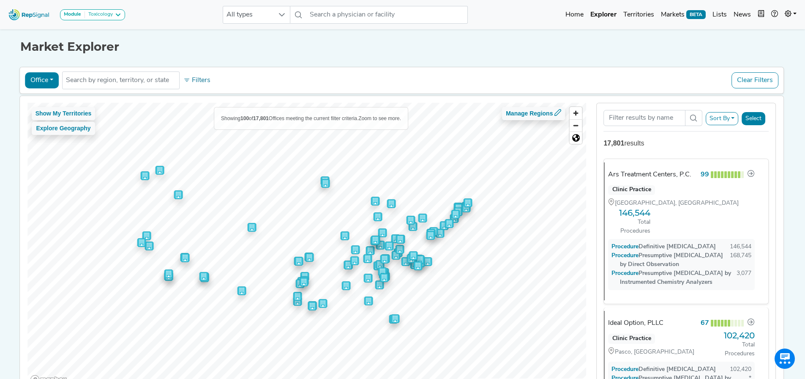
click at [748, 120] on button "Select" at bounding box center [754, 118] width 24 height 13
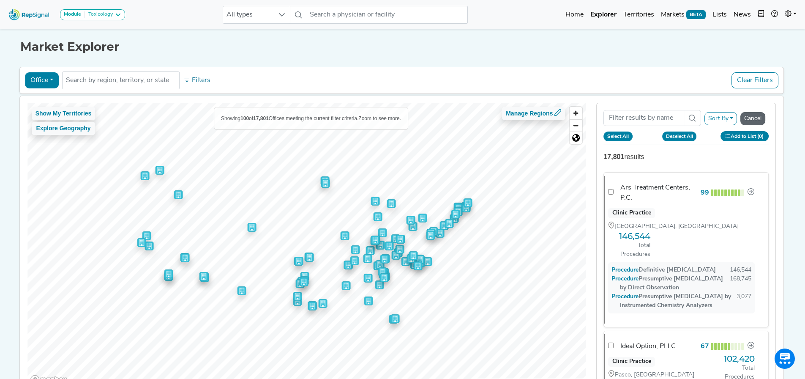
click at [757, 121] on button "Cancel" at bounding box center [752, 118] width 25 height 13
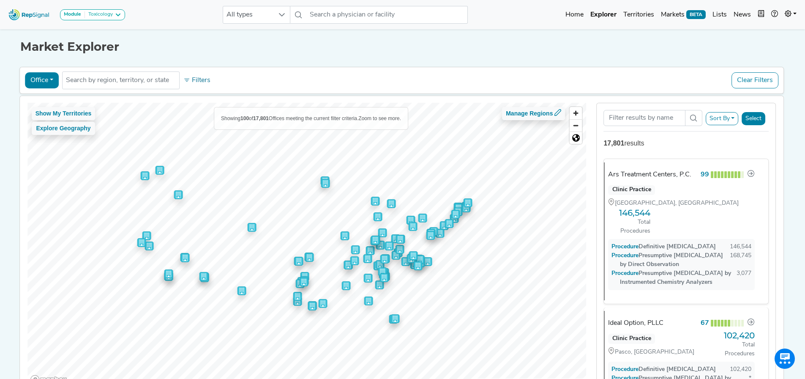
click at [759, 121] on button "Select" at bounding box center [754, 118] width 24 height 13
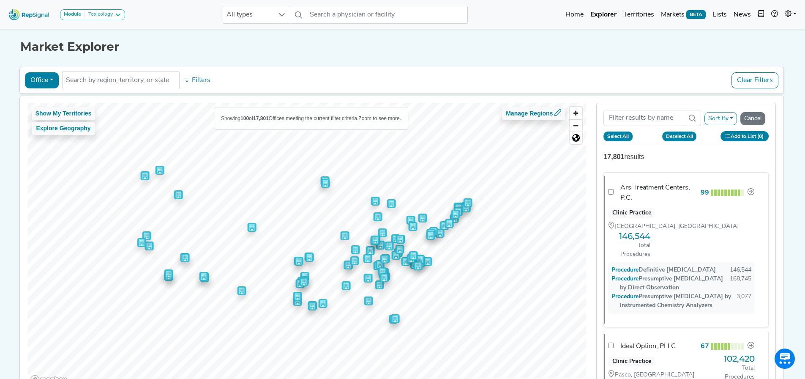
click at [627, 134] on button "Select All" at bounding box center [618, 135] width 29 height 9
checkbox input "true"
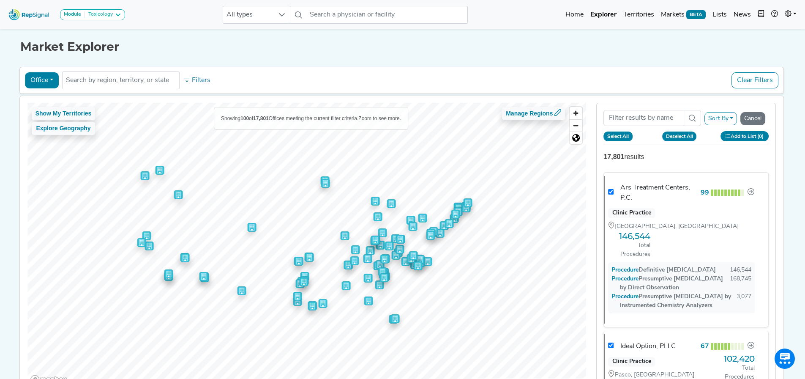
checkbox input "true"
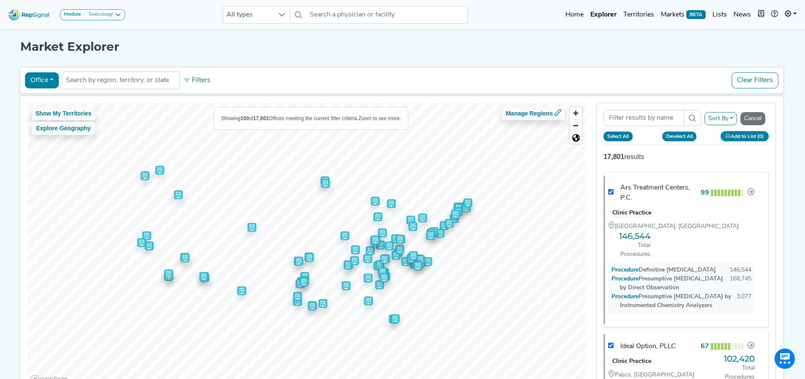
checkbox input "true"
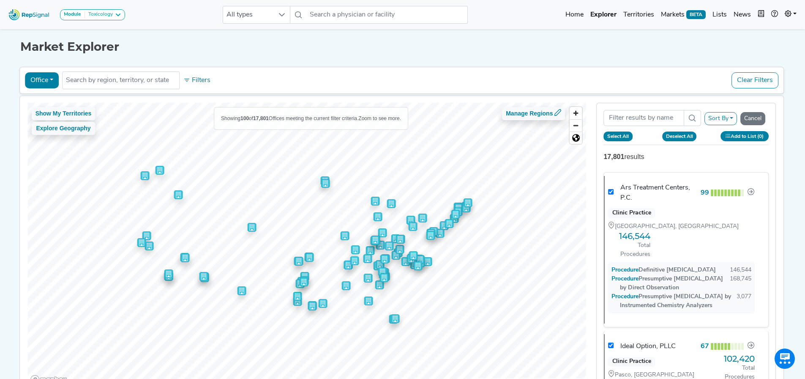
checkbox input "true"
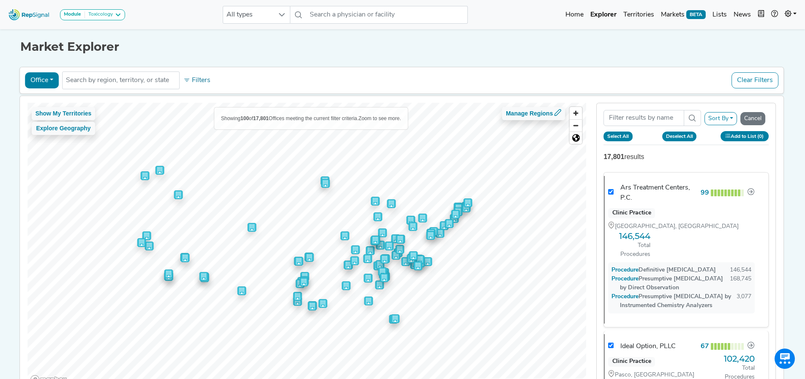
checkbox input "true"
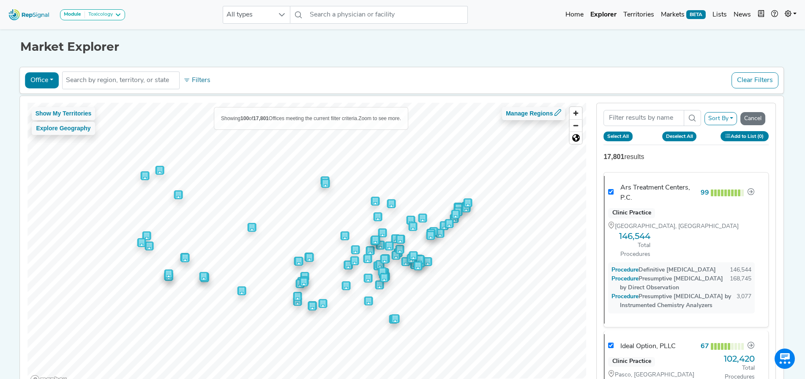
checkbox input "true"
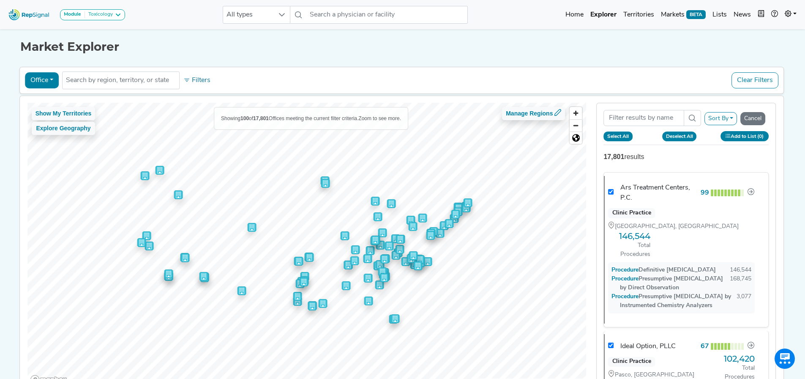
checkbox input "true"
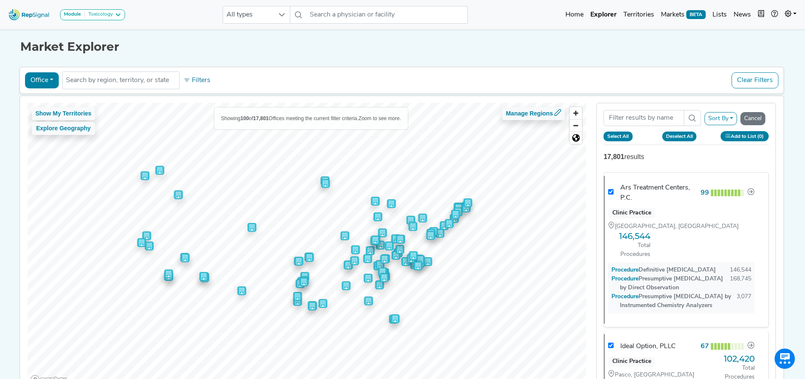
checkbox input "true"
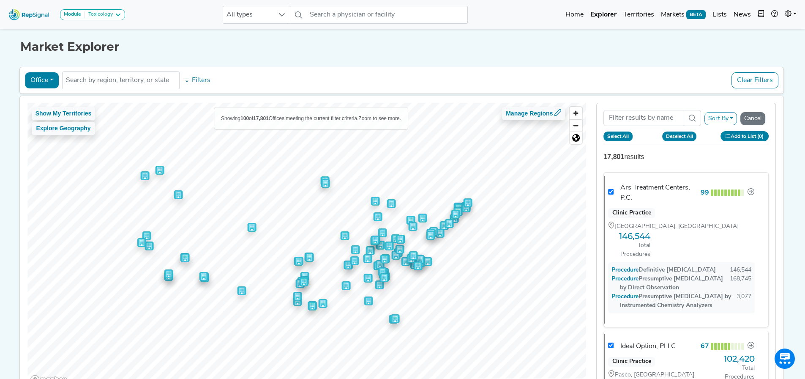
checkbox input "true"
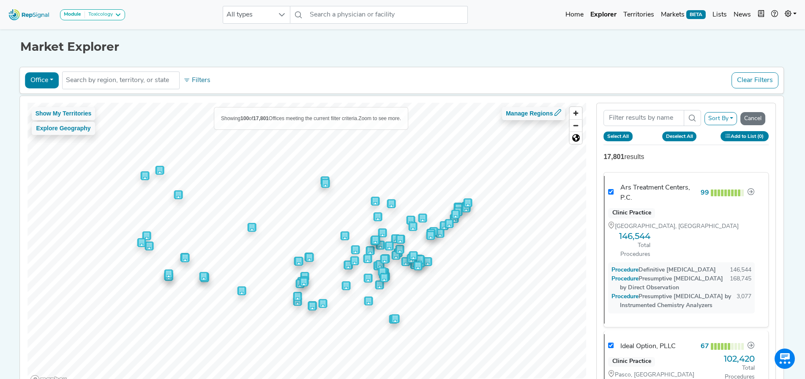
checkbox input "true"
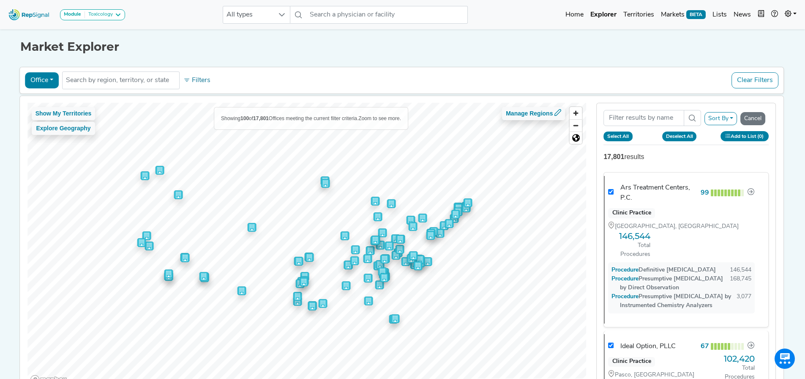
checkbox input "true"
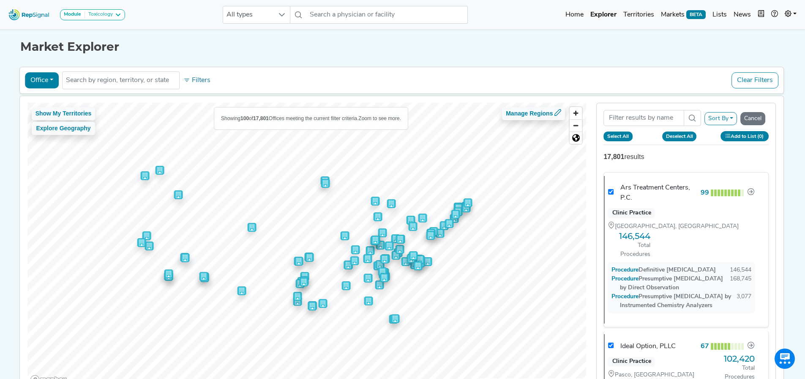
checkbox input "true"
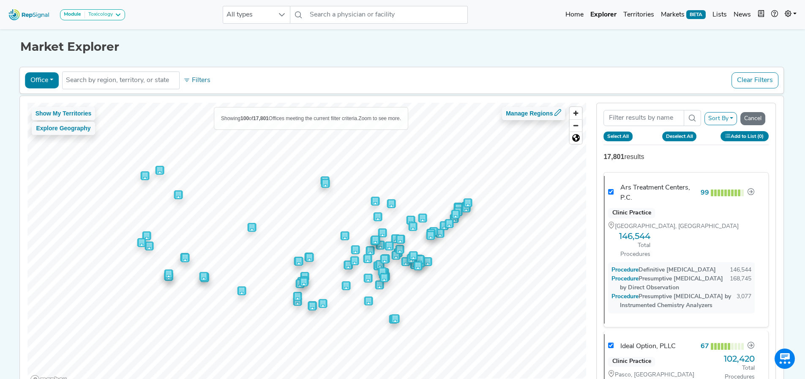
checkbox input "true"
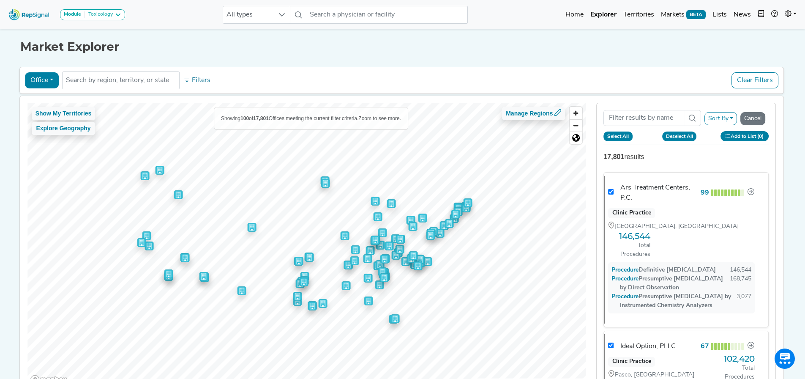
checkbox input "true"
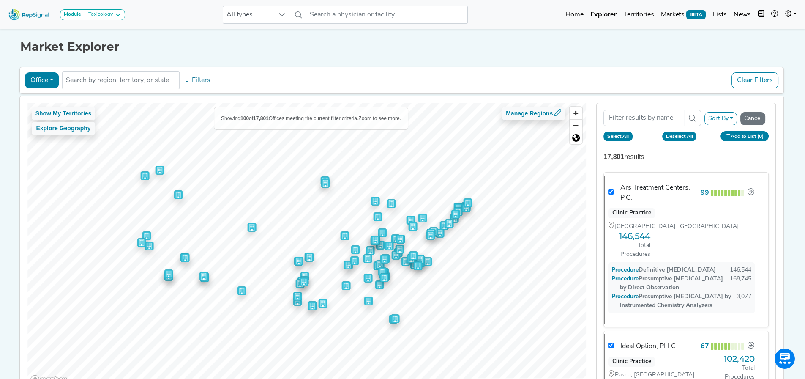
checkbox input "true"
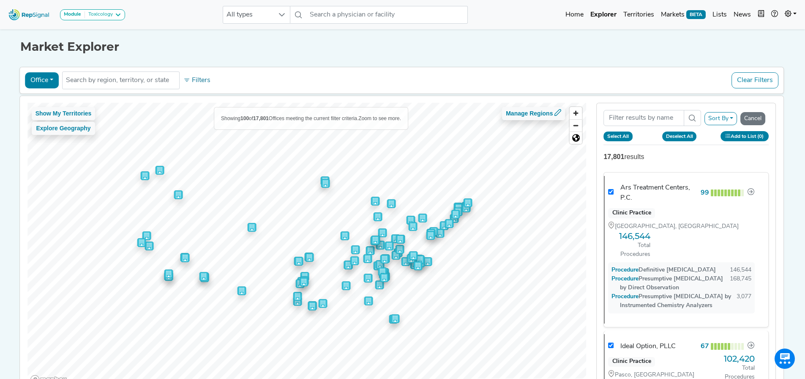
checkbox input "true"
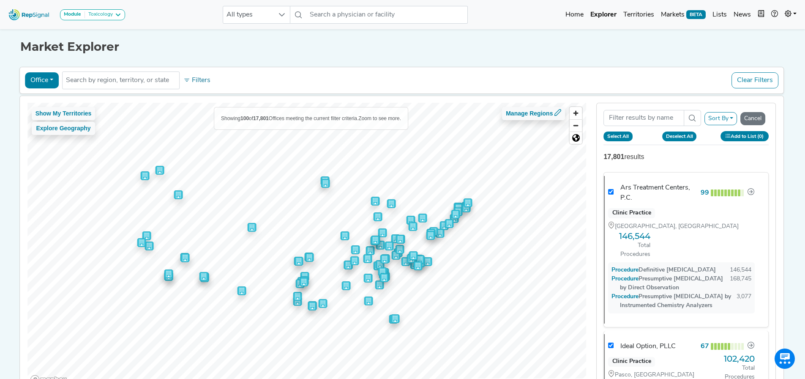
checkbox input "true"
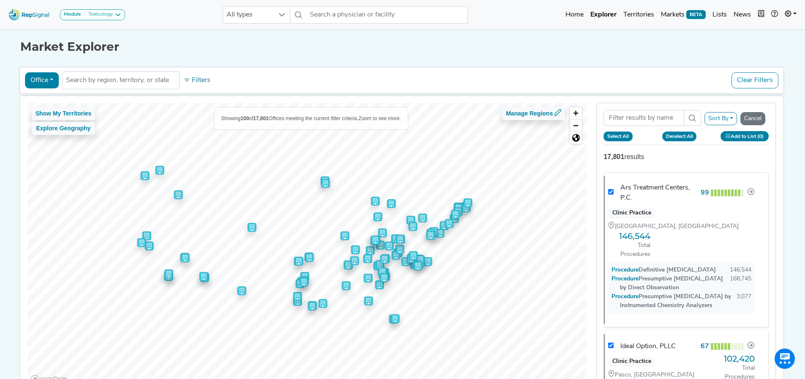
checkbox input "true"
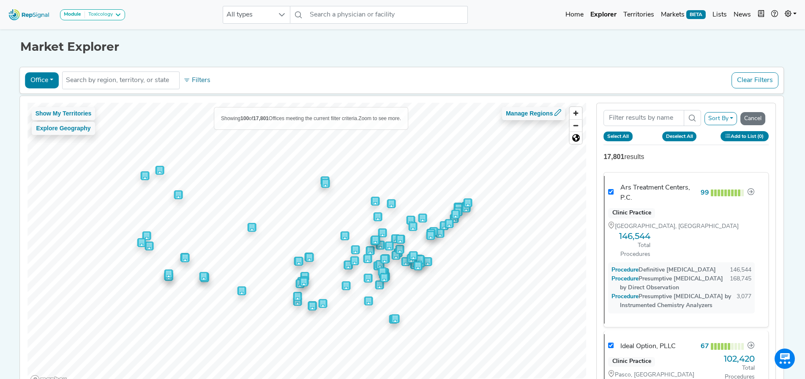
checkbox input "true"
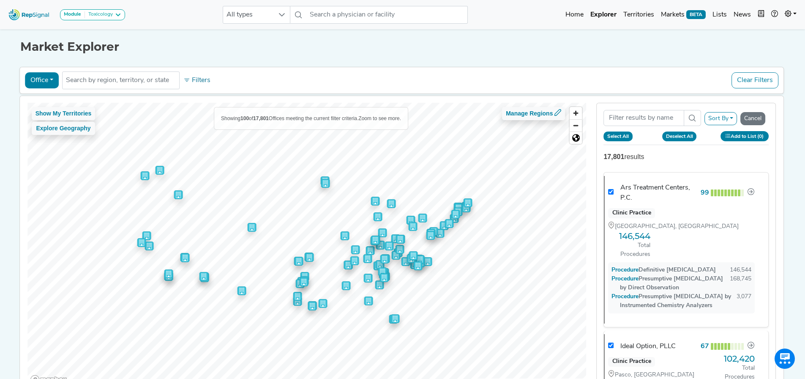
checkbox input "true"
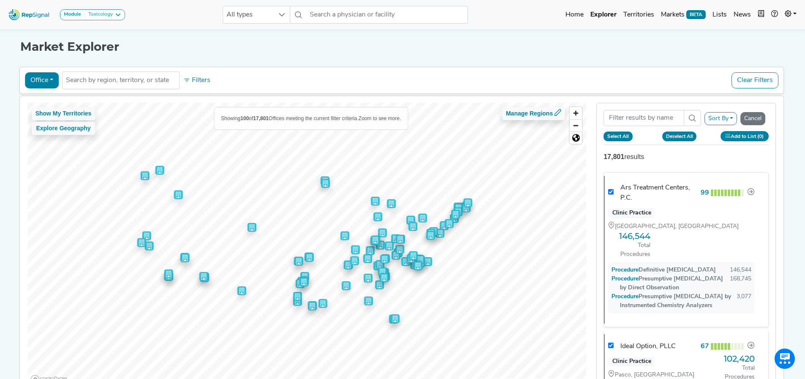
checkbox input "true"
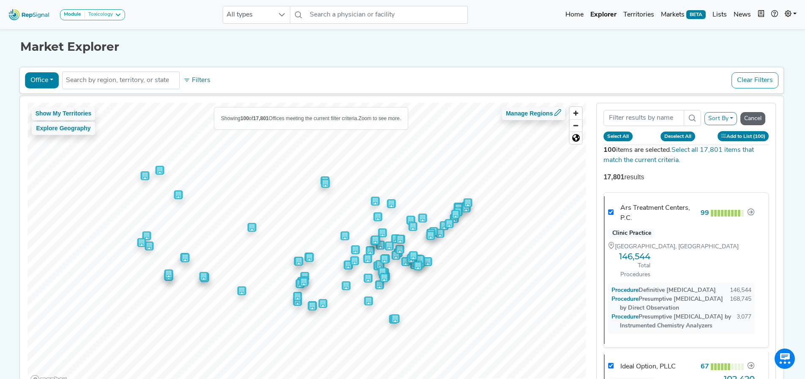
click at [757, 117] on button "Cancel" at bounding box center [752, 118] width 25 height 13
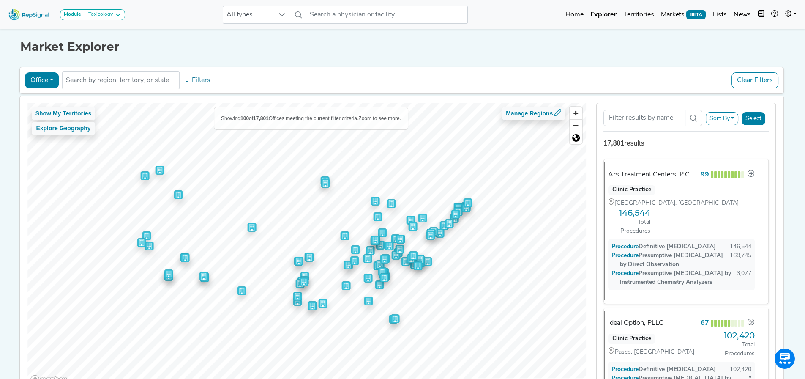
click at [759, 120] on button "Select" at bounding box center [754, 118] width 24 height 13
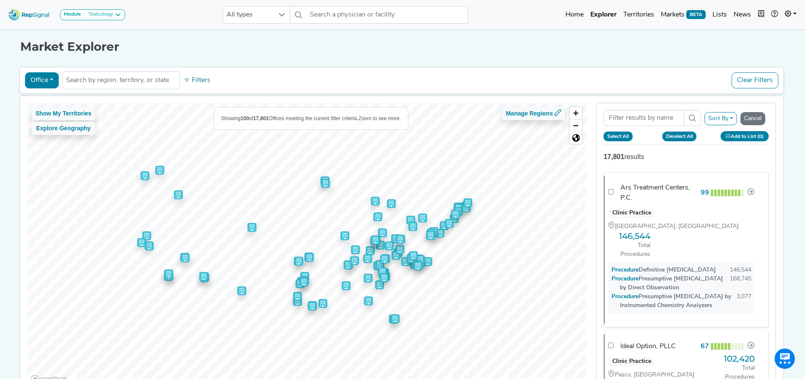
click at [619, 134] on button "Select All" at bounding box center [618, 135] width 29 height 9
checkbox input "true"
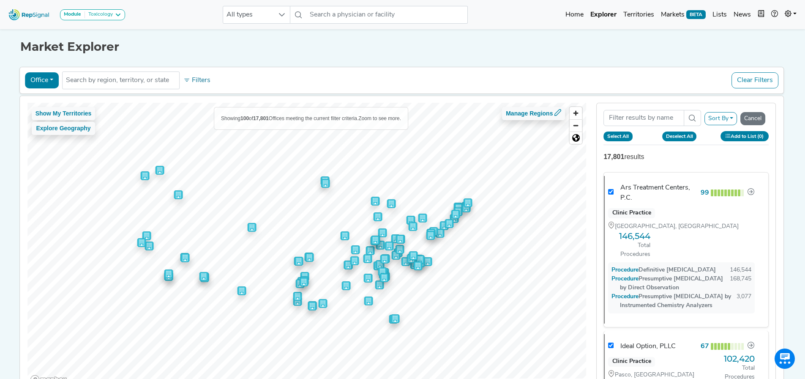
checkbox input "true"
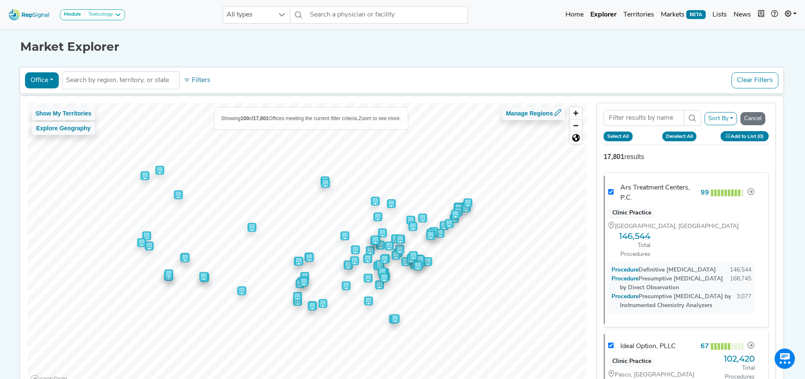
checkbox input "true"
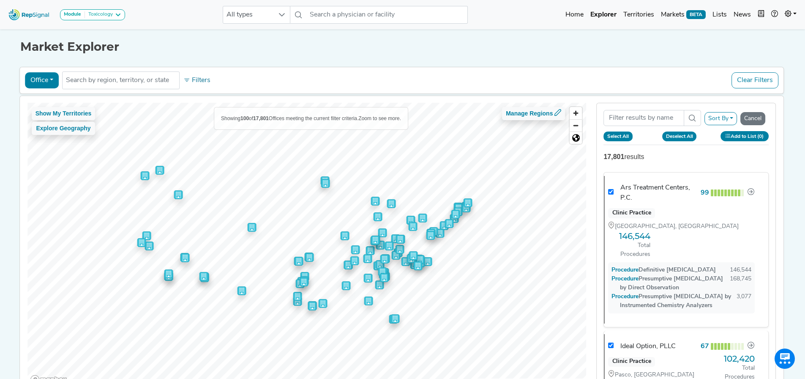
checkbox input "true"
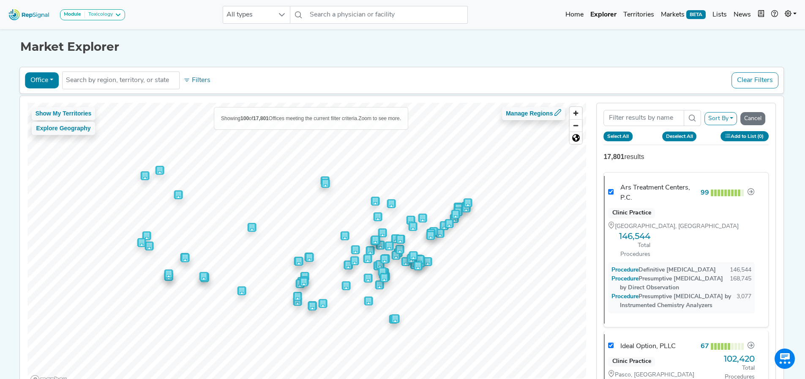
checkbox input "true"
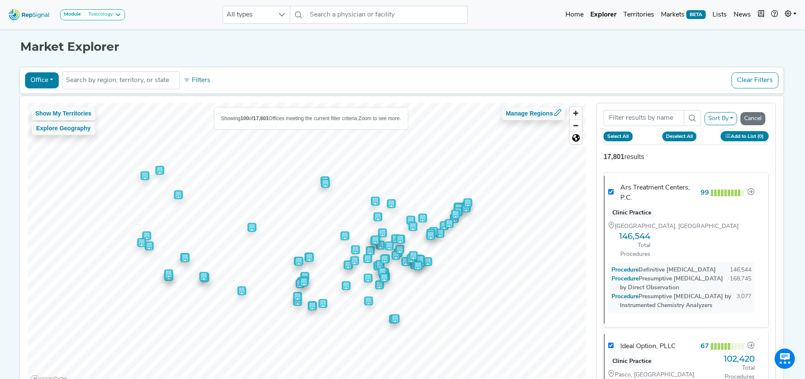
checkbox input "true"
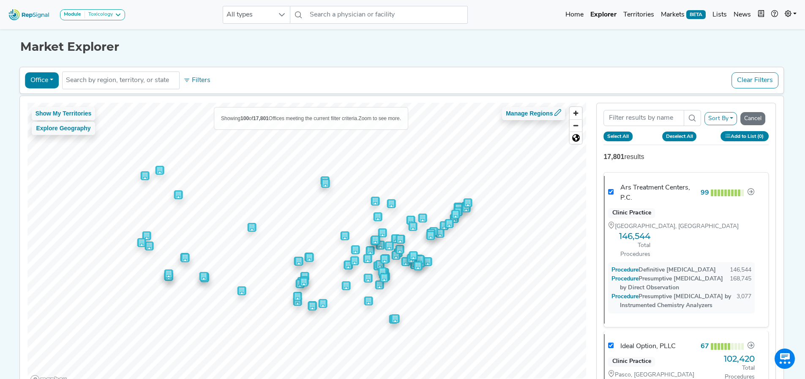
checkbox input "true"
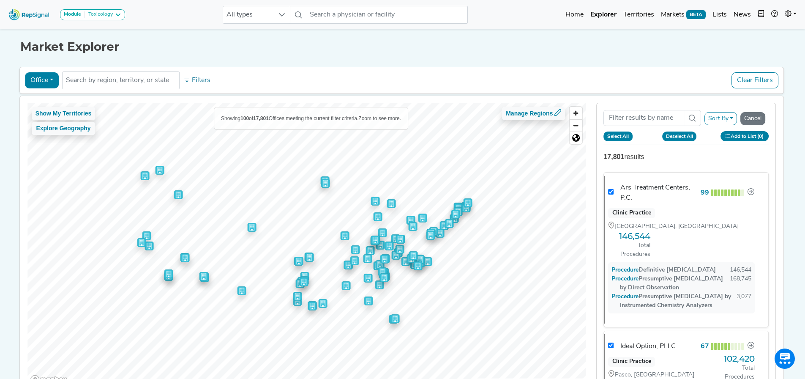
checkbox input "true"
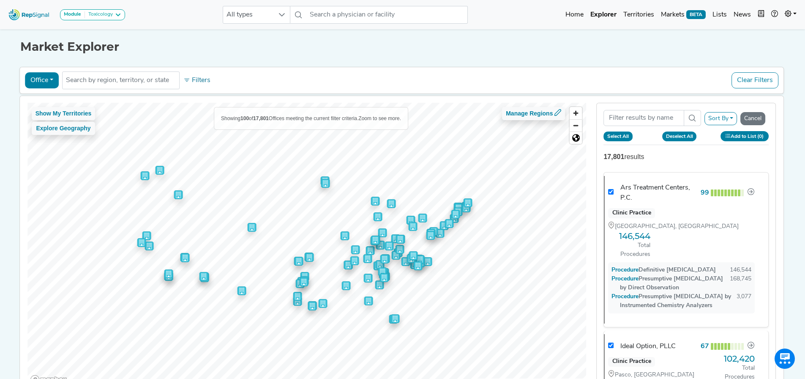
checkbox input "true"
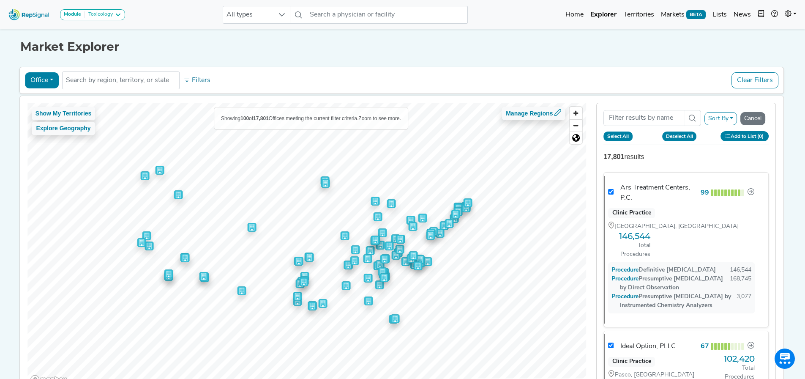
checkbox input "true"
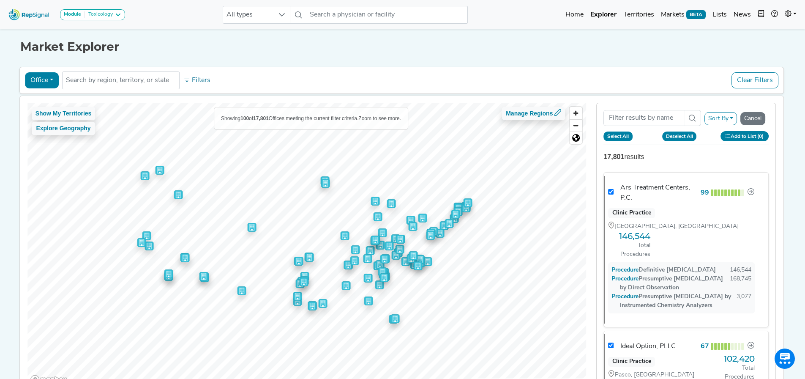
checkbox input "true"
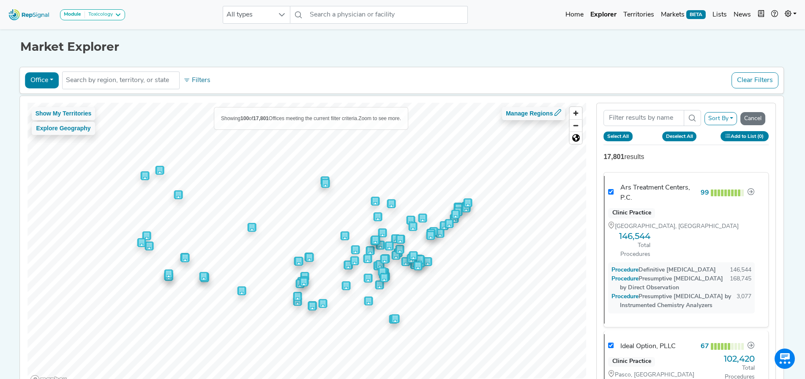
checkbox input "true"
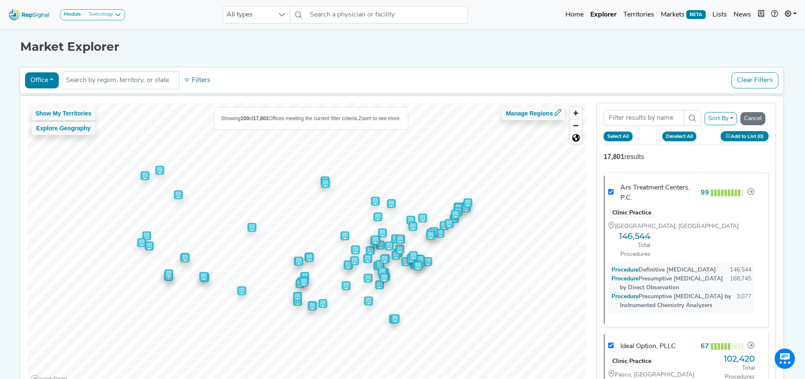
checkbox input "true"
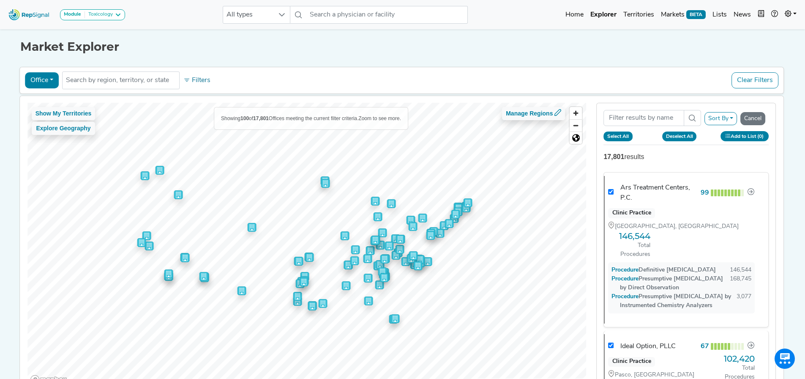
checkbox input "true"
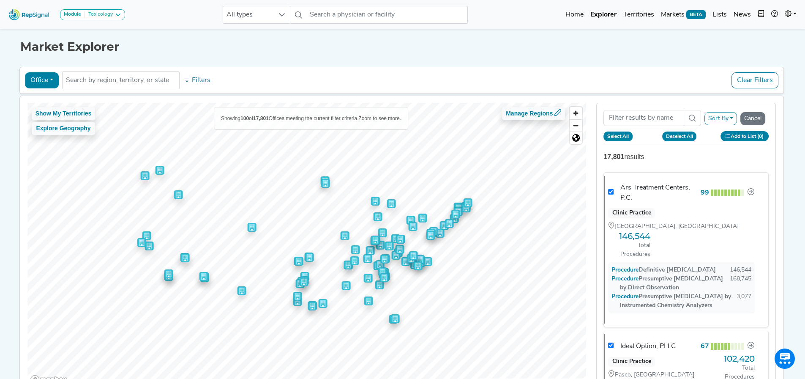
checkbox input "true"
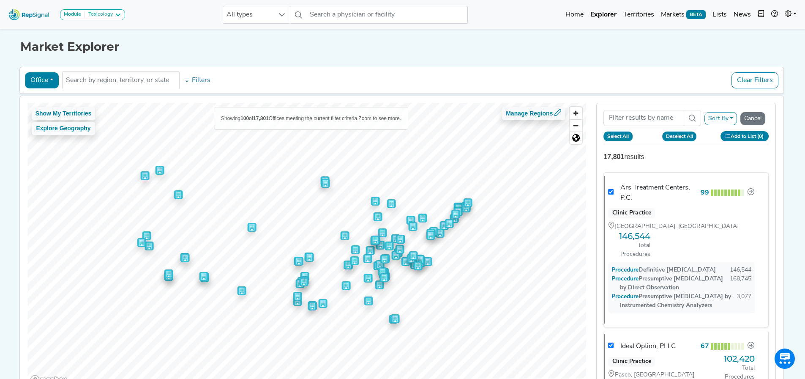
checkbox input "true"
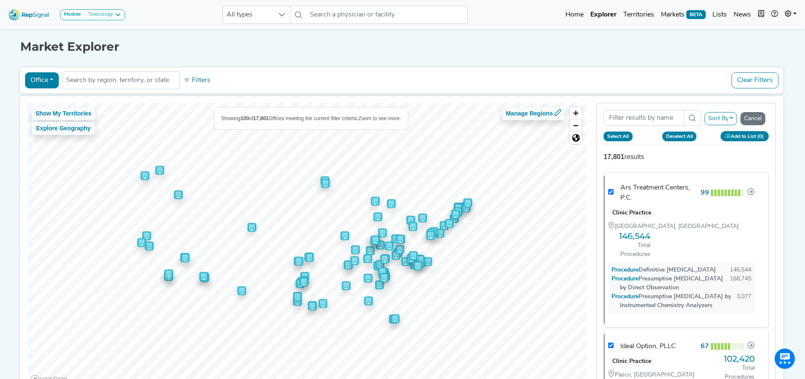
checkbox input "true"
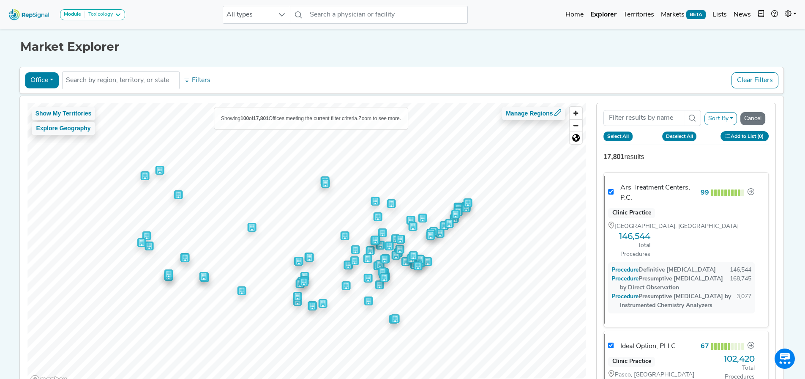
checkbox input "true"
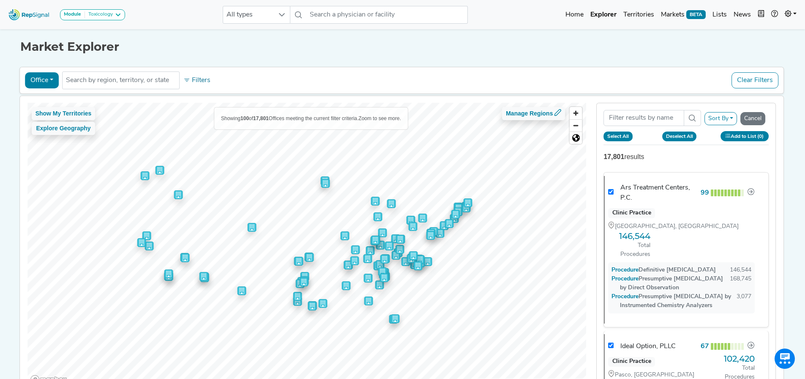
checkbox input "true"
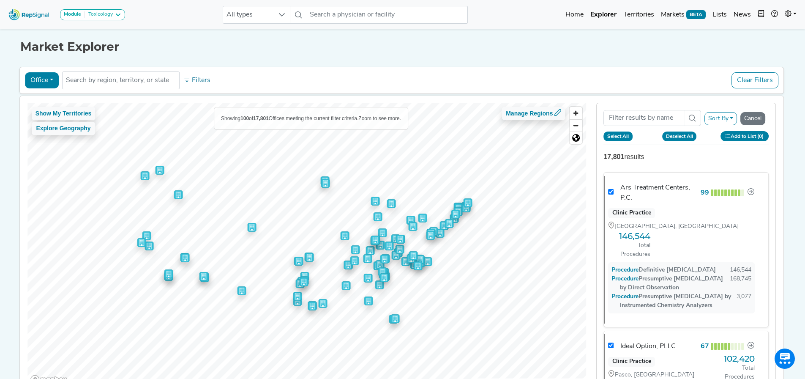
checkbox input "true"
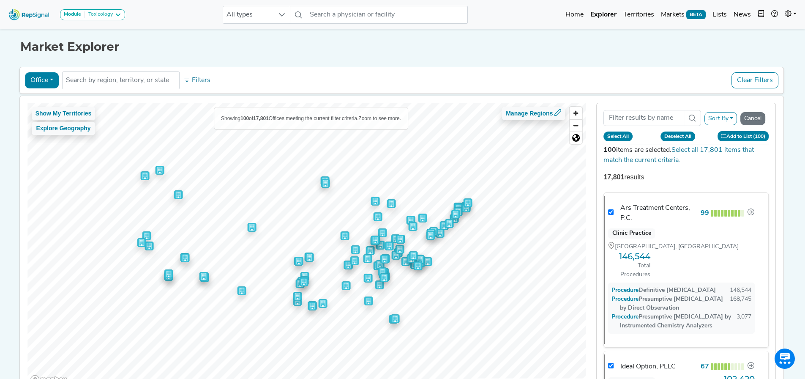
click at [754, 136] on button "Add to List (100)" at bounding box center [744, 136] width 52 height 10
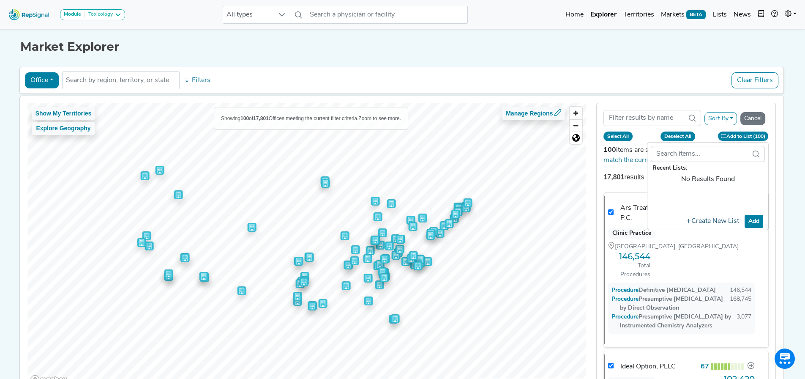
click at [711, 224] on button "Create New List" at bounding box center [713, 221] width 60 height 16
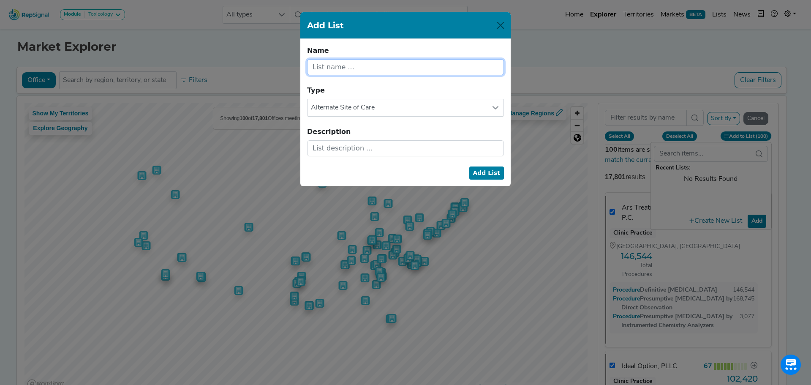
click at [379, 70] on input "text" at bounding box center [405, 67] width 197 height 16
click at [396, 108] on span "Alternate Site of Care" at bounding box center [398, 107] width 180 height 17
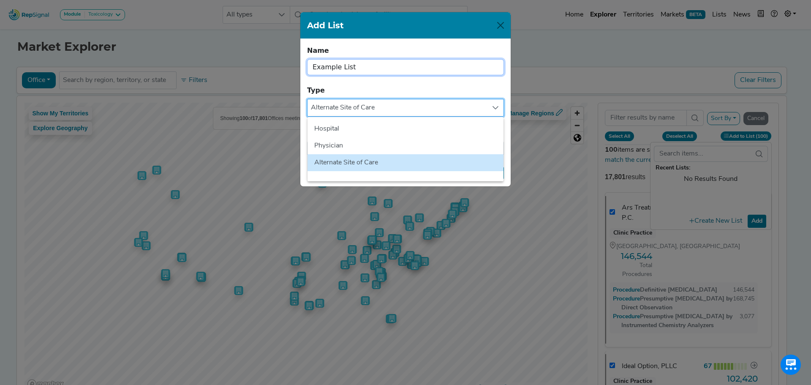
drag, startPoint x: 451, startPoint y: 71, endPoint x: 448, endPoint y: 75, distance: 4.9
click at [451, 71] on input "Example List" at bounding box center [405, 67] width 197 height 16
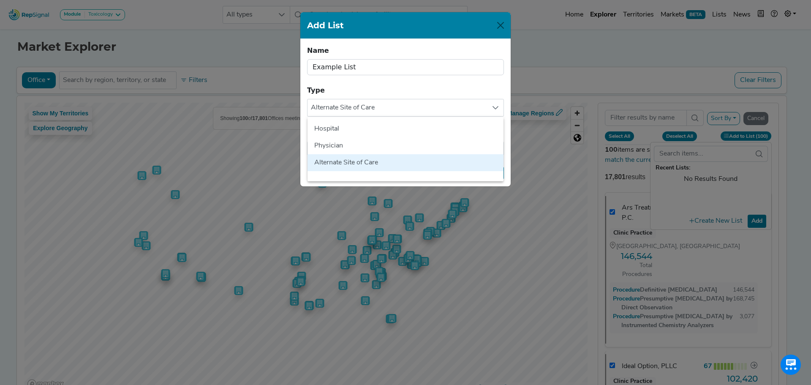
click at [448, 82] on form "Name Example List Name cannot be blank. Type Alternate Site of Care Hospital Ph…" at bounding box center [405, 101] width 197 height 111
click at [495, 101] on div at bounding box center [496, 107] width 16 height 17
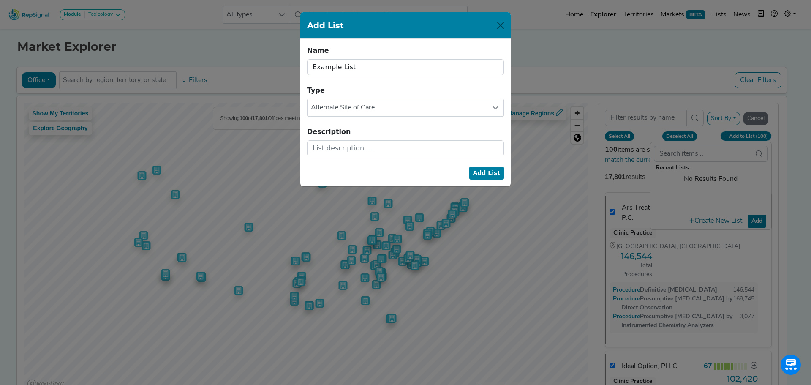
click at [493, 173] on button "Add List" at bounding box center [487, 173] width 35 height 13
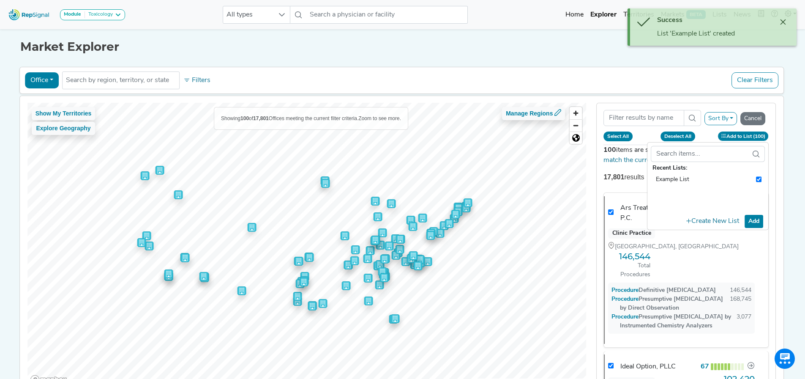
click at [760, 223] on button "Add" at bounding box center [754, 221] width 19 height 13
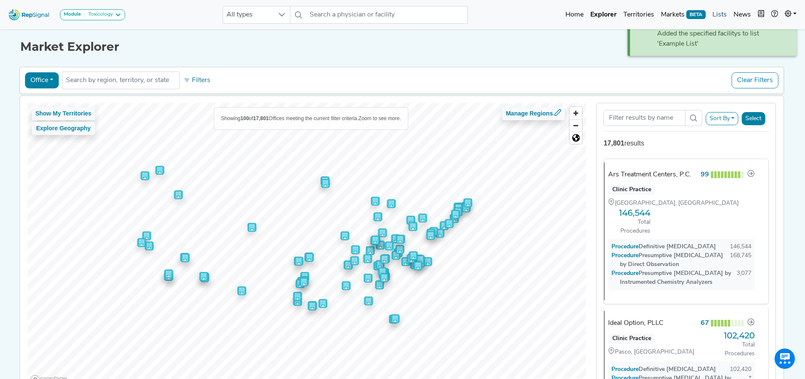
click at [717, 19] on link "Lists" at bounding box center [719, 14] width 21 height 17
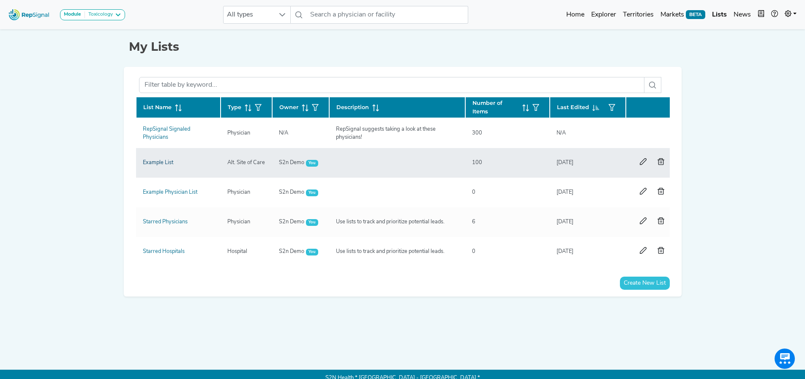
click at [163, 164] on link "Example List" at bounding box center [158, 162] width 30 height 5
